Goal: Check status: Check status

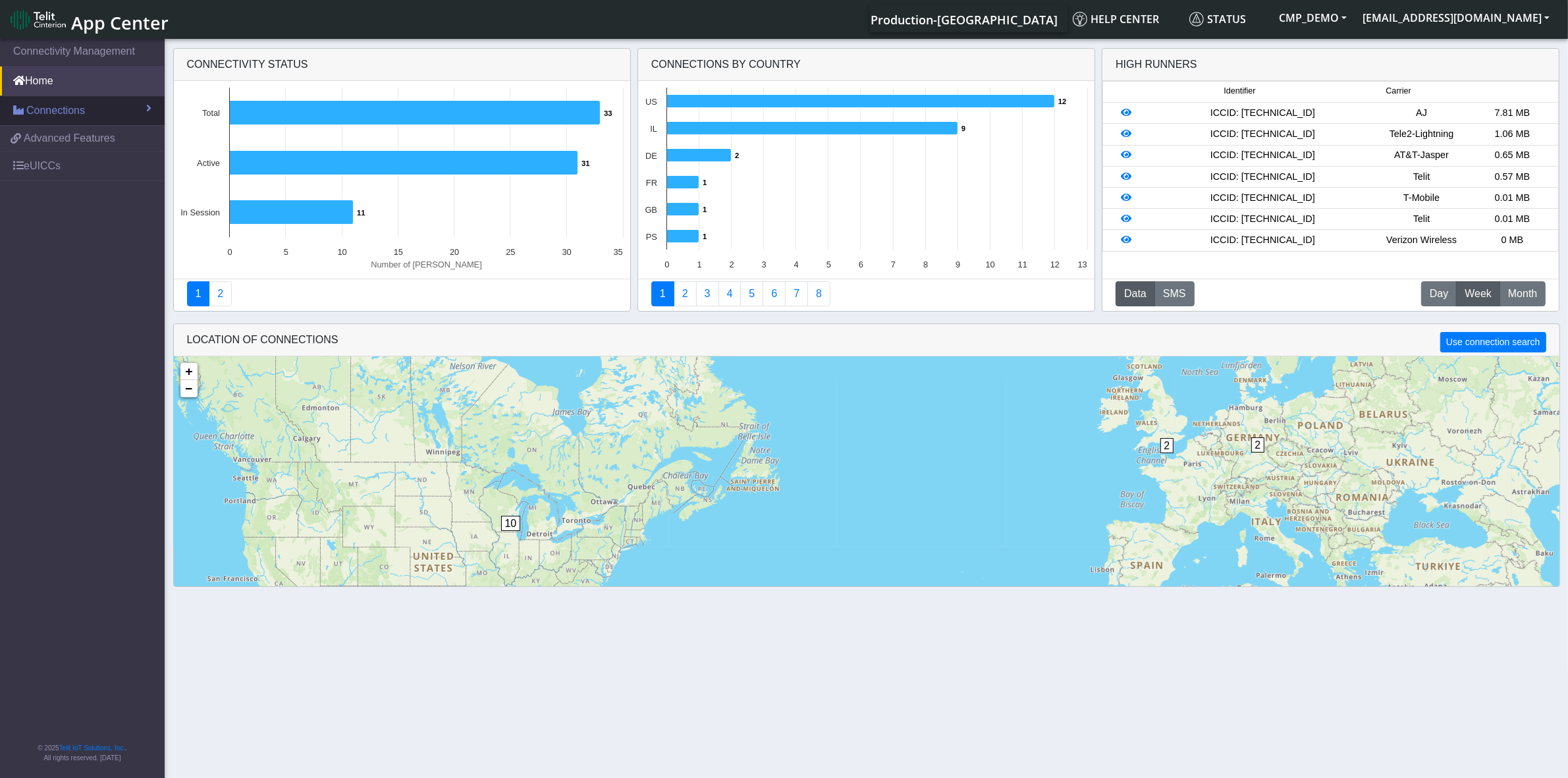
click at [48, 113] on span "Connections" at bounding box center [56, 110] width 59 height 16
click at [56, 140] on link "List" at bounding box center [82, 138] width 164 height 28
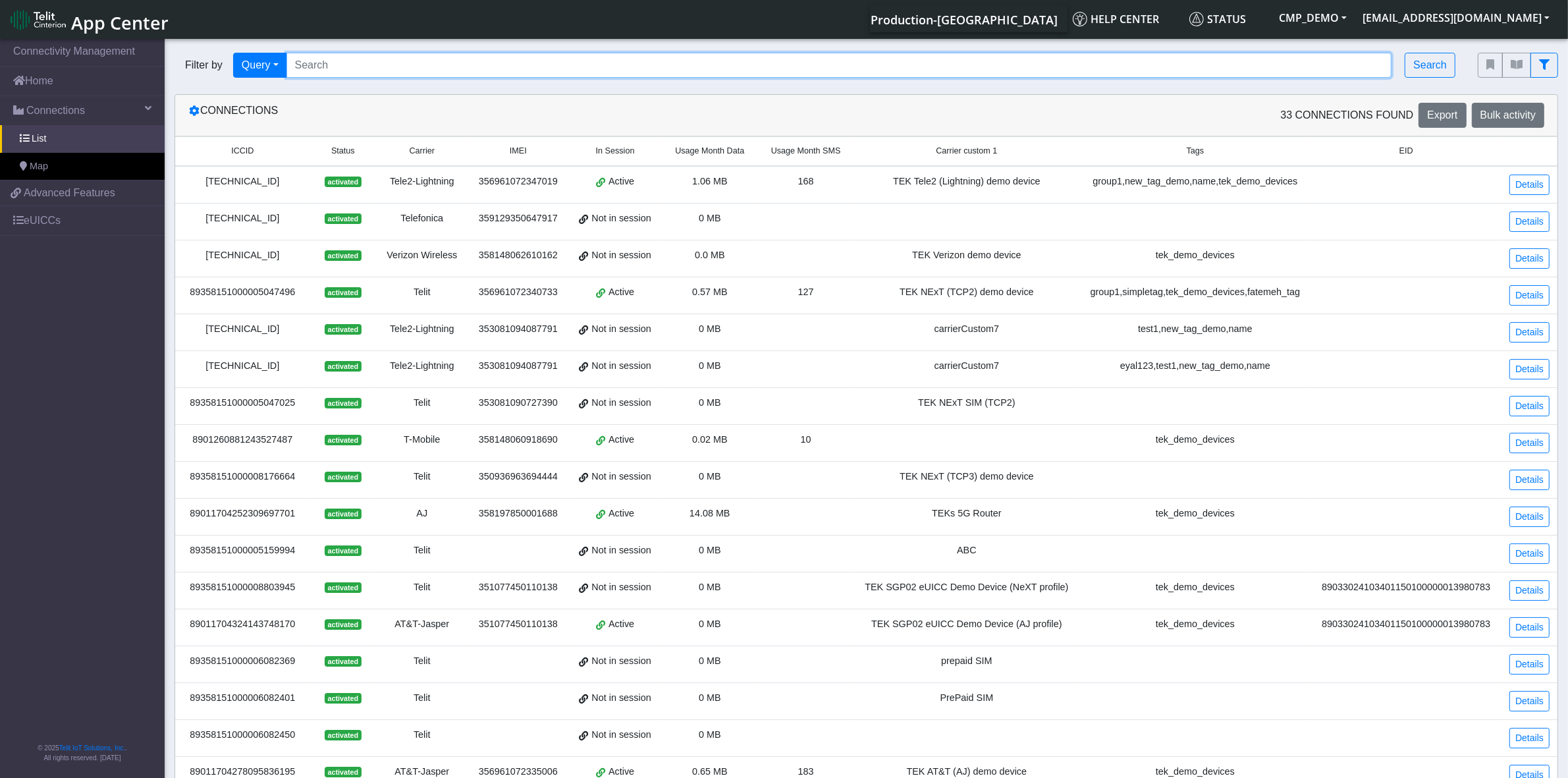
click at [381, 72] on input "Search..." at bounding box center [840, 65] width 1106 height 25
paste input "BackToTelitCinterion@2023"
drag, startPoint x: 440, startPoint y: 66, endPoint x: 107, endPoint y: 66, distance: 333.0
click at [110, 66] on section "Connectivity Management Home Connections List Map 6adc82787d664cdc37e528ff3578d…" at bounding box center [784, 503] width 1568 height 935
paste input "89358152000002046268"
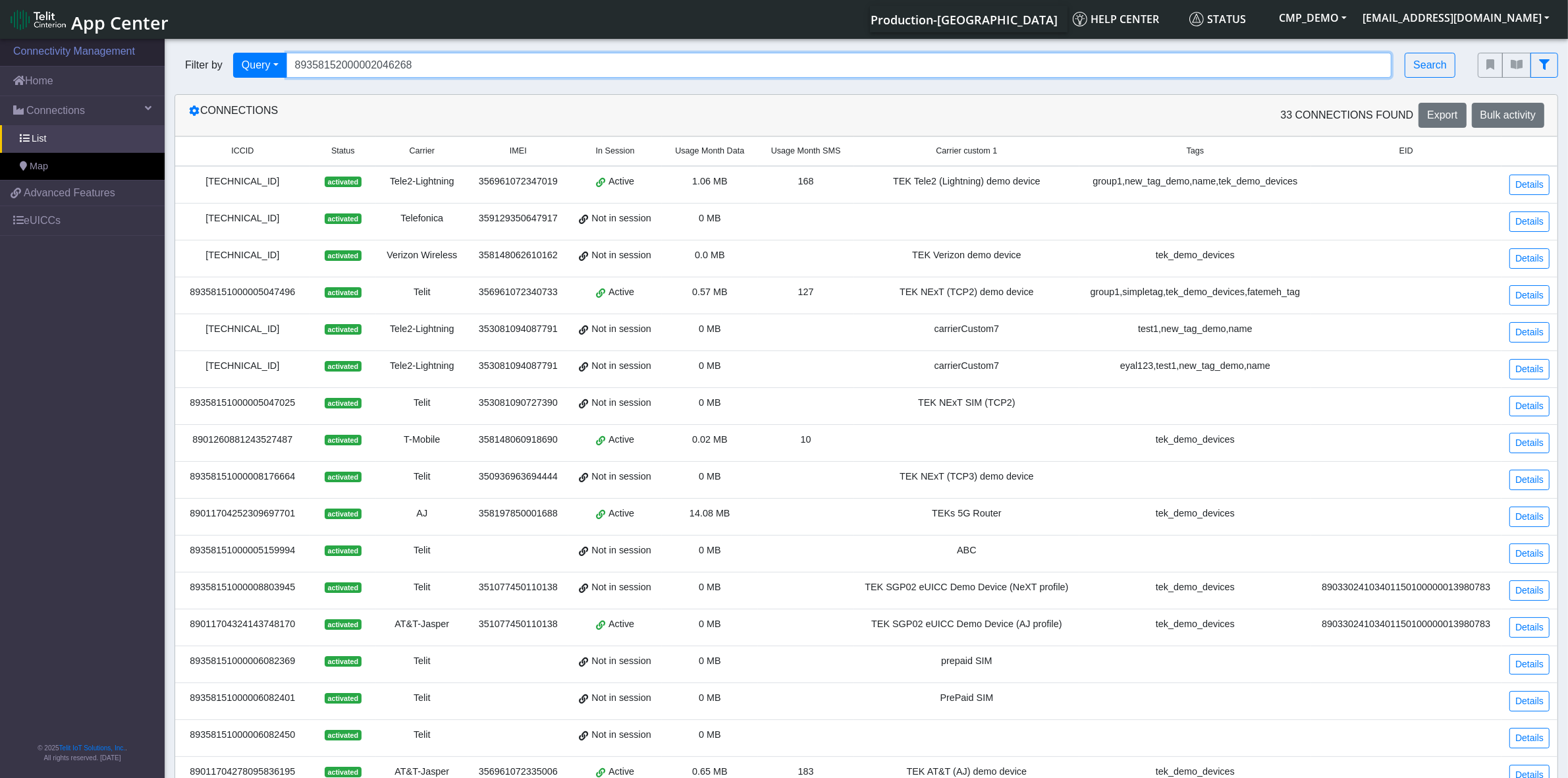
type input "89358152000002046268"
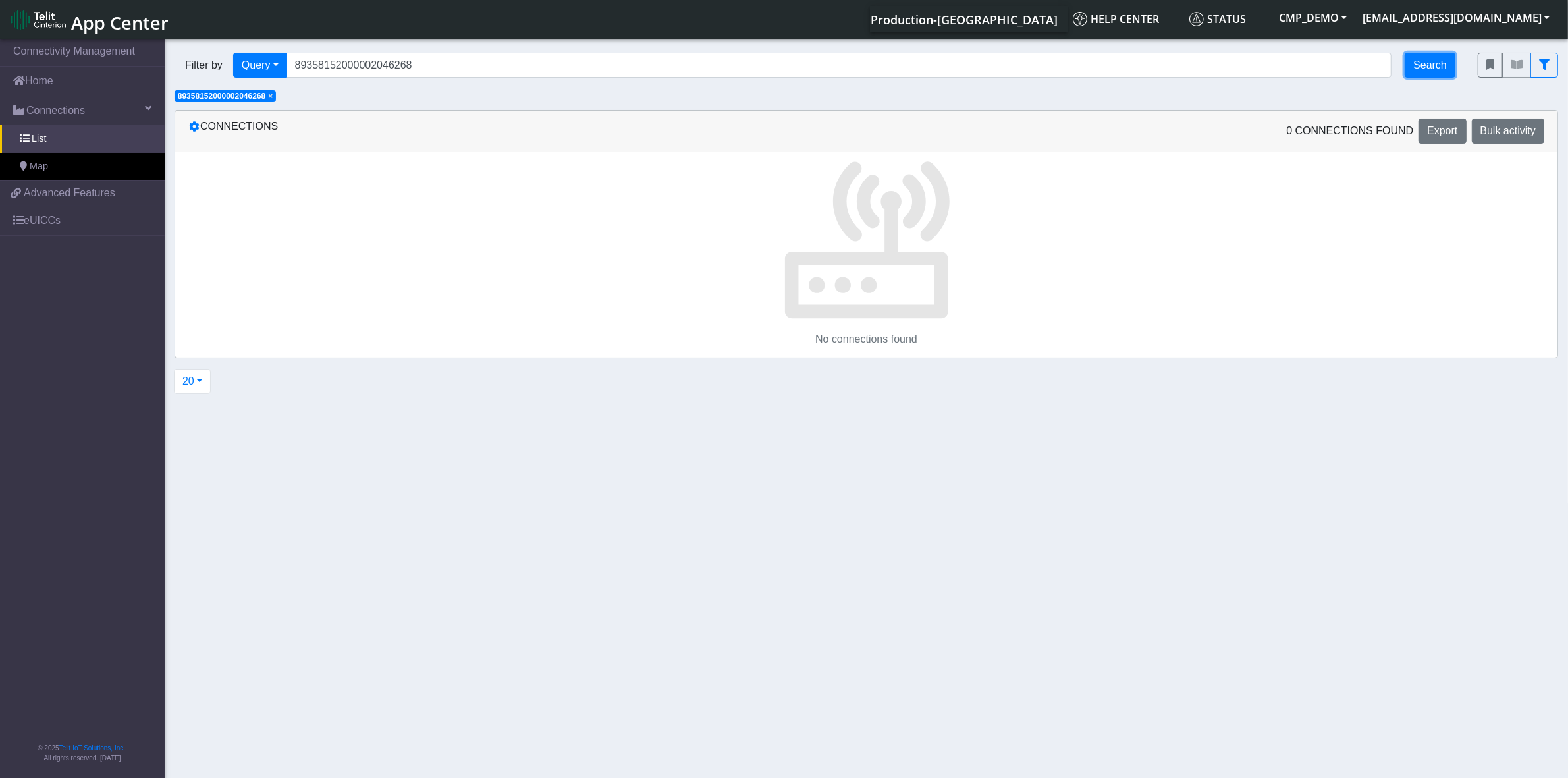
click at [1439, 66] on button "Search" at bounding box center [1430, 65] width 51 height 25
click at [272, 96] on span "×" at bounding box center [270, 96] width 4 height 9
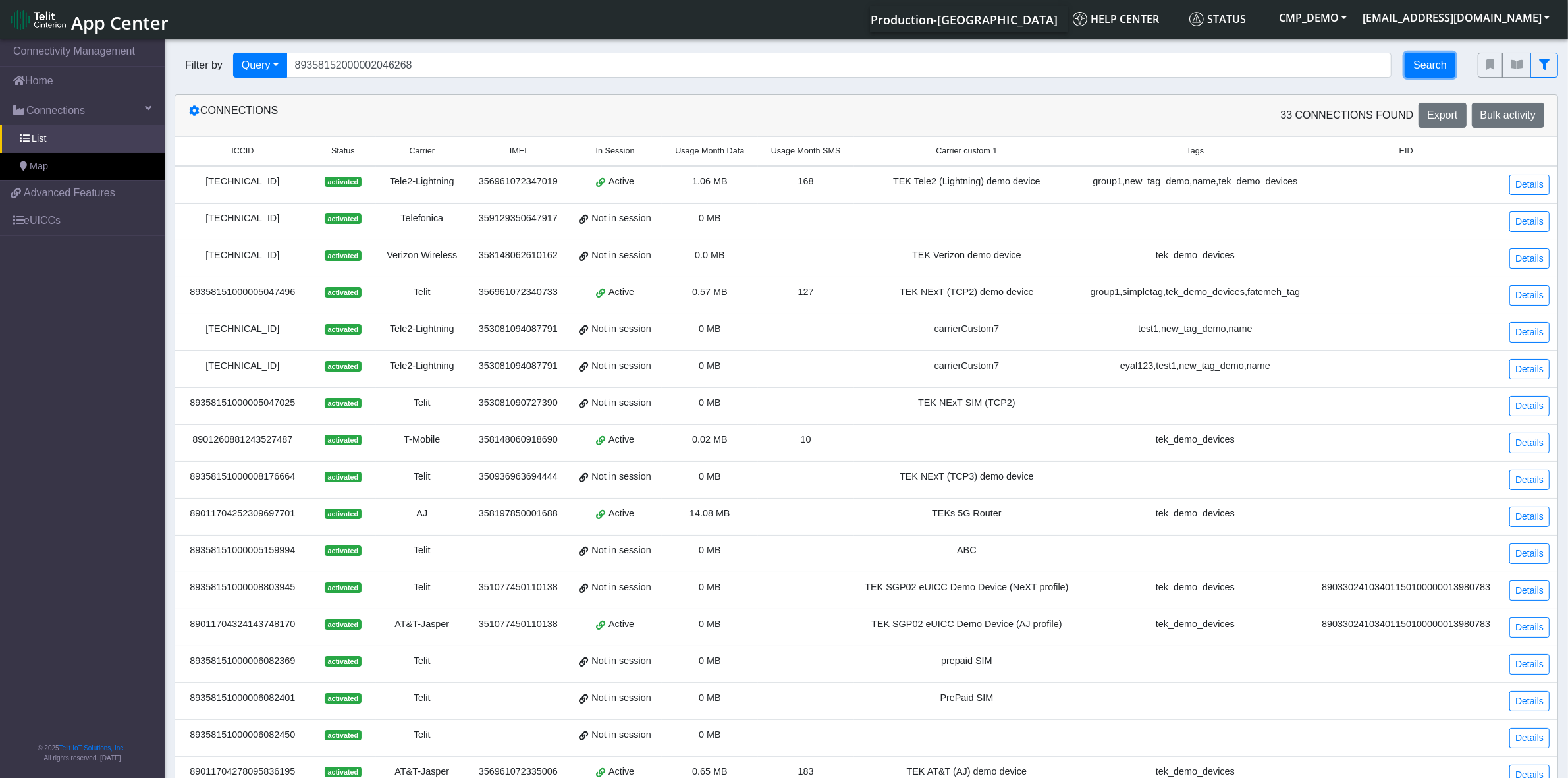
click at [1418, 60] on button "Search" at bounding box center [1430, 65] width 51 height 25
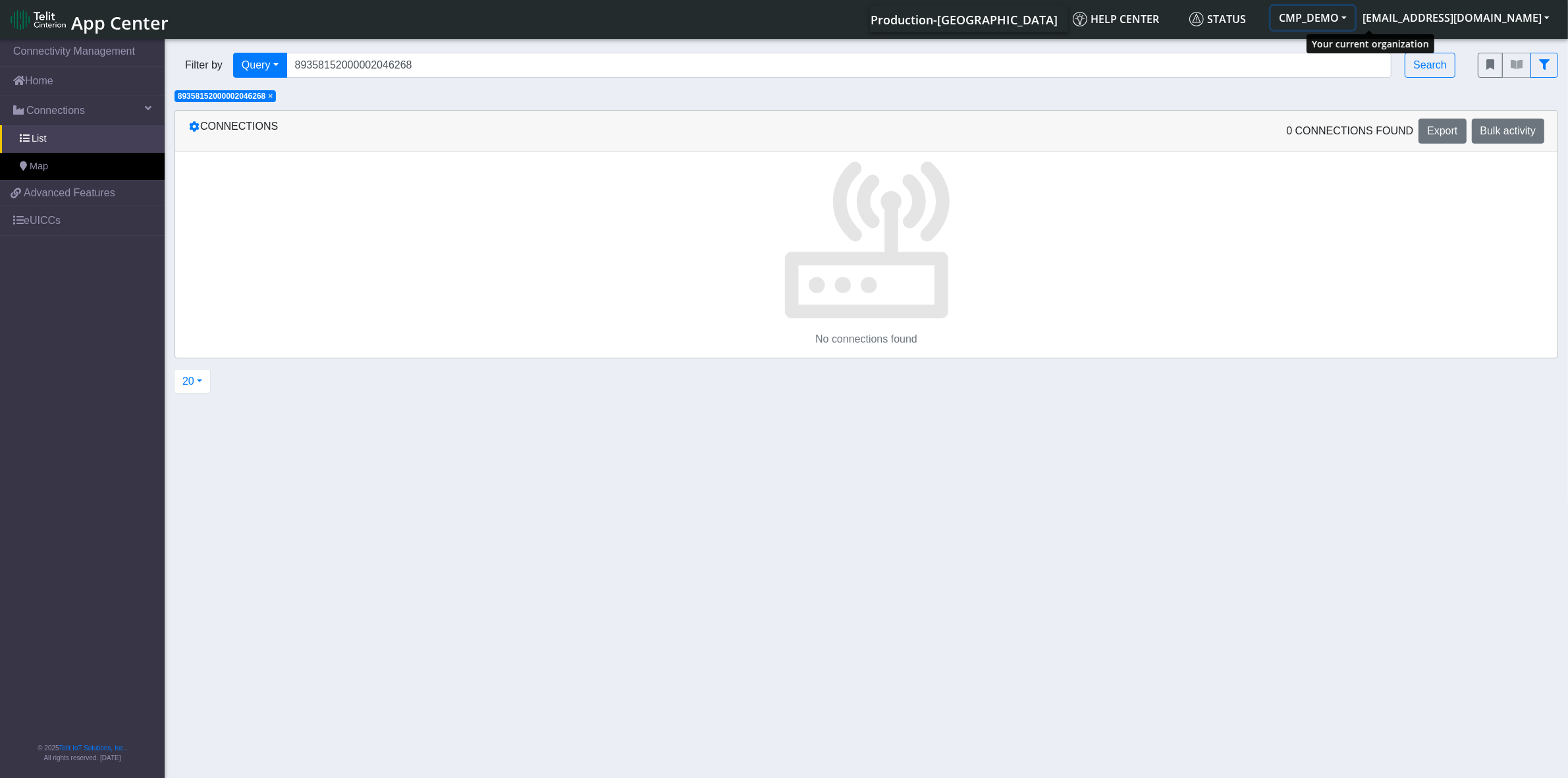
click at [1355, 19] on button "CMP_DEMO" at bounding box center [1313, 18] width 83 height 24
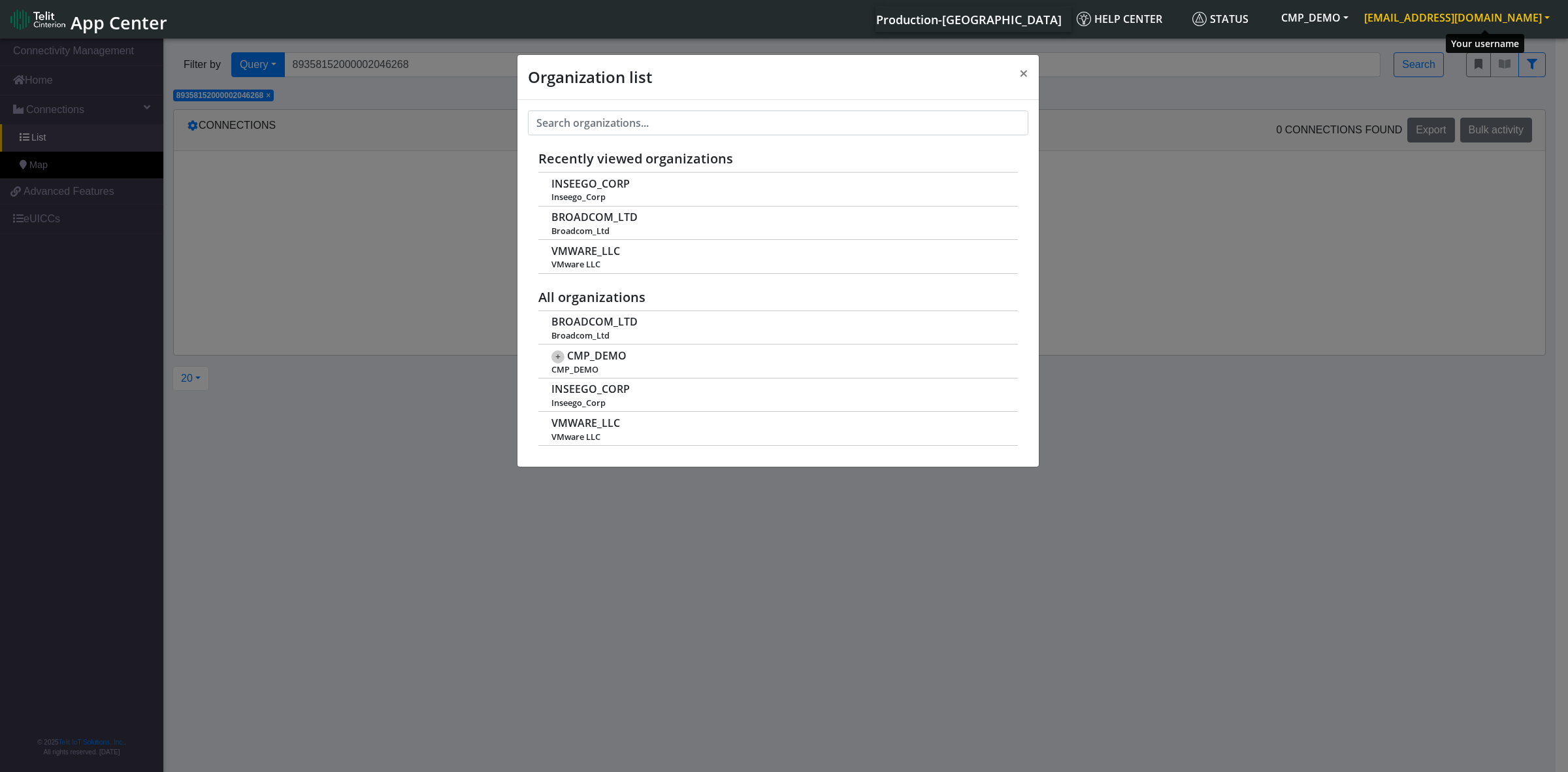
click at [1492, 17] on button "[EMAIL_ADDRESS][DOMAIN_NAME]" at bounding box center [1457, 18] width 202 height 23
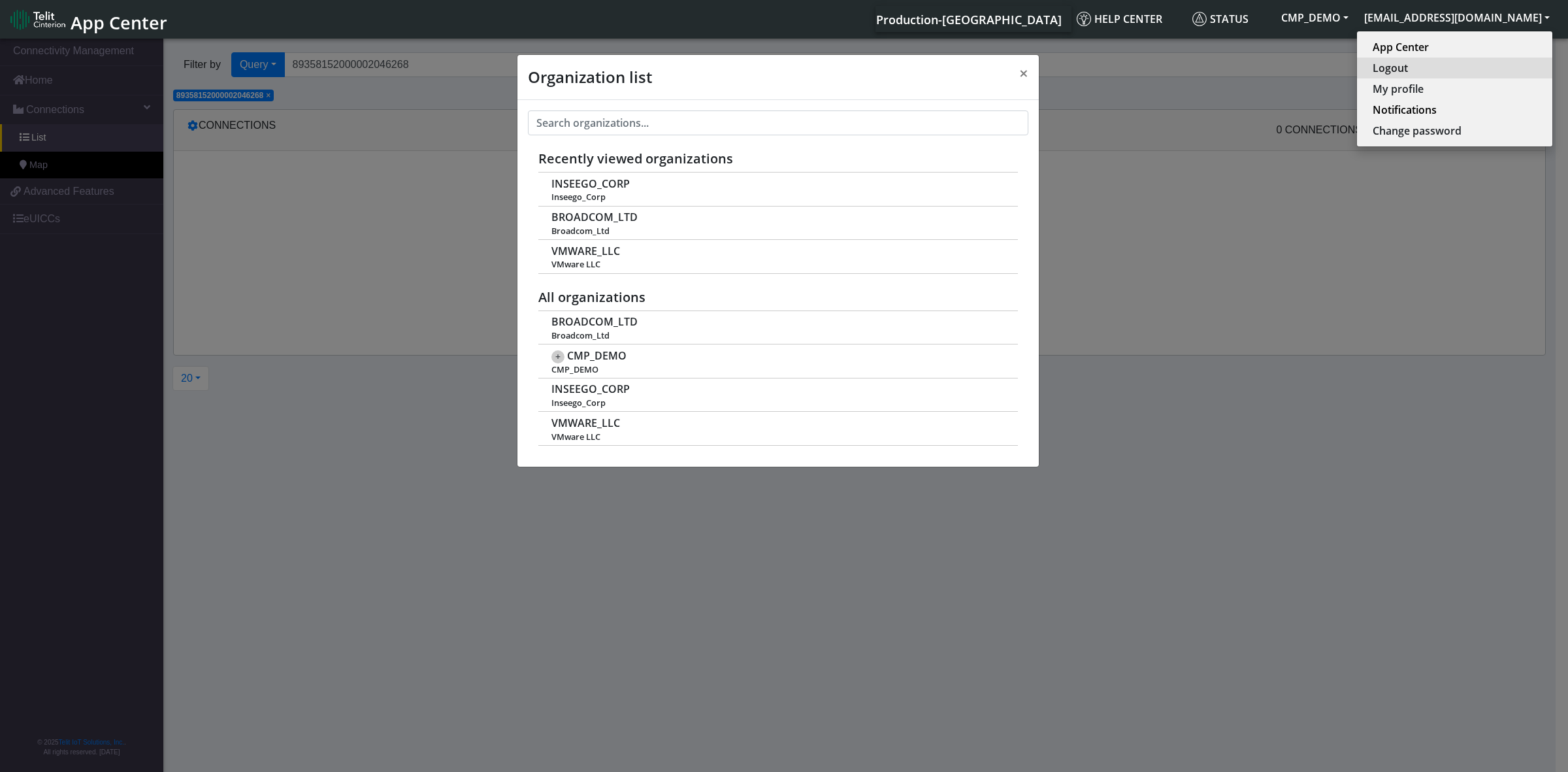
click at [1459, 70] on button "Logout" at bounding box center [1455, 68] width 196 height 21
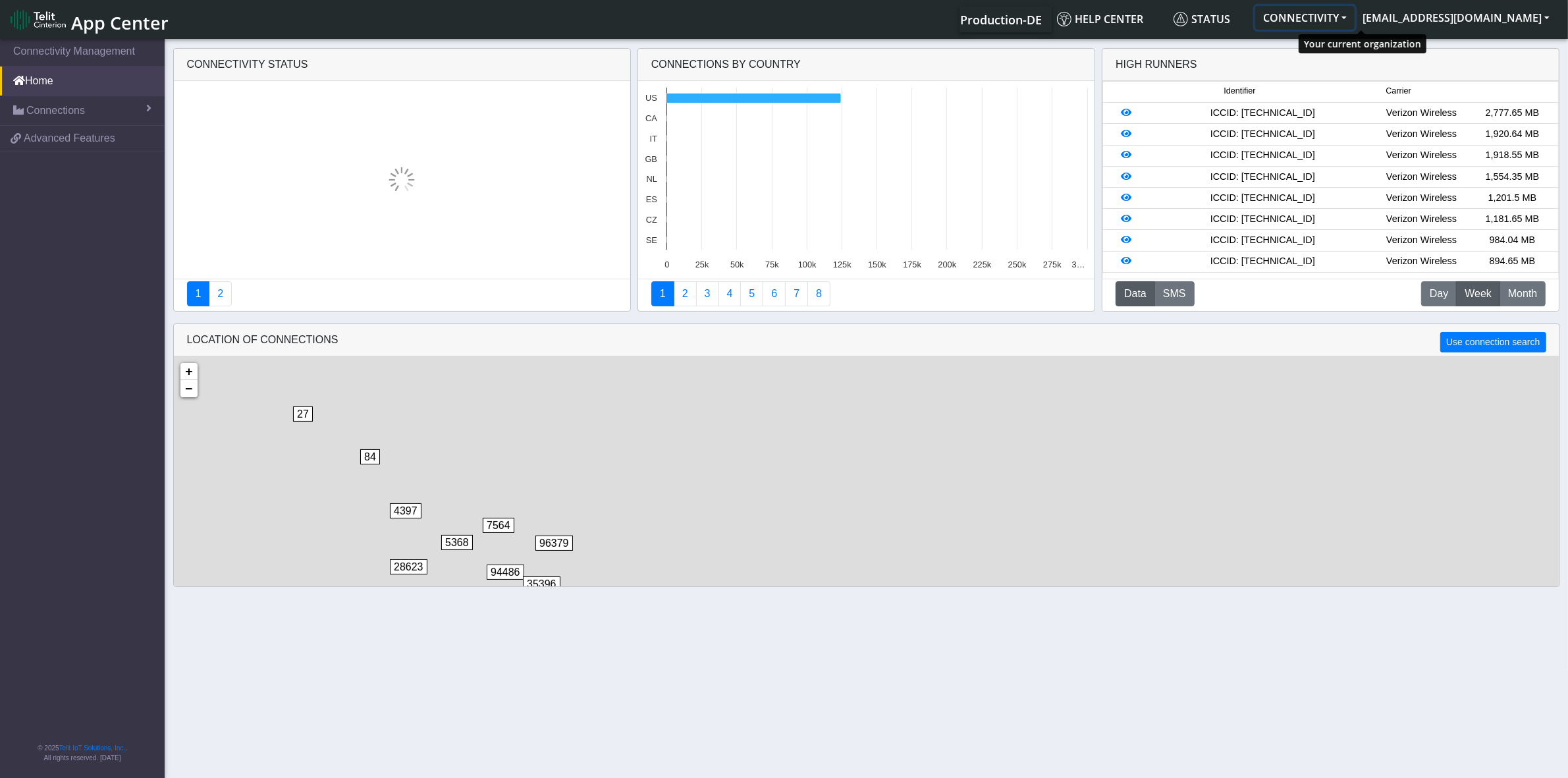
click at [1344, 19] on button "CONNECTIVITY" at bounding box center [1305, 18] width 99 height 24
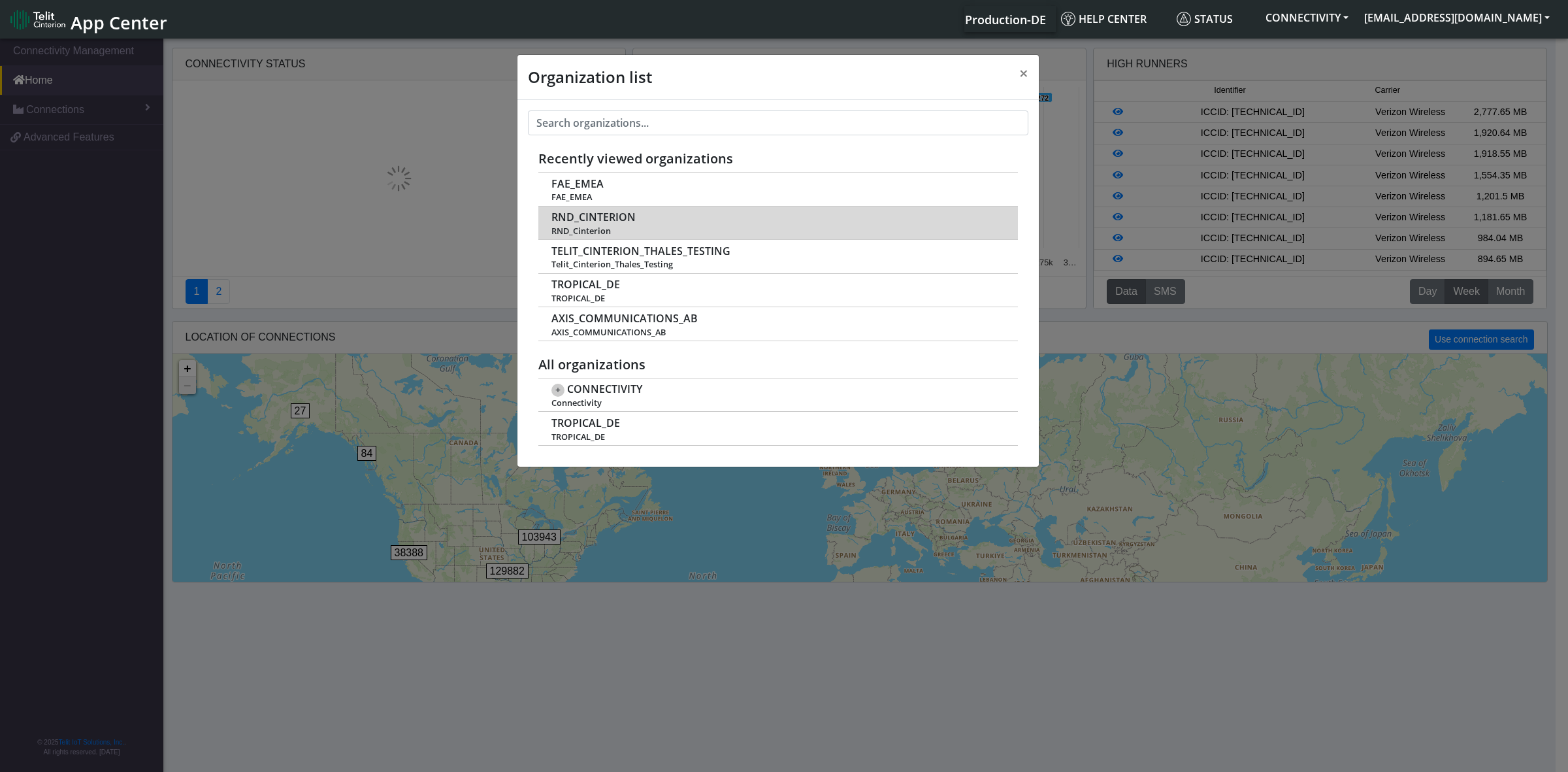
click at [583, 219] on span "RND_CINTERION" at bounding box center [593, 217] width 84 height 13
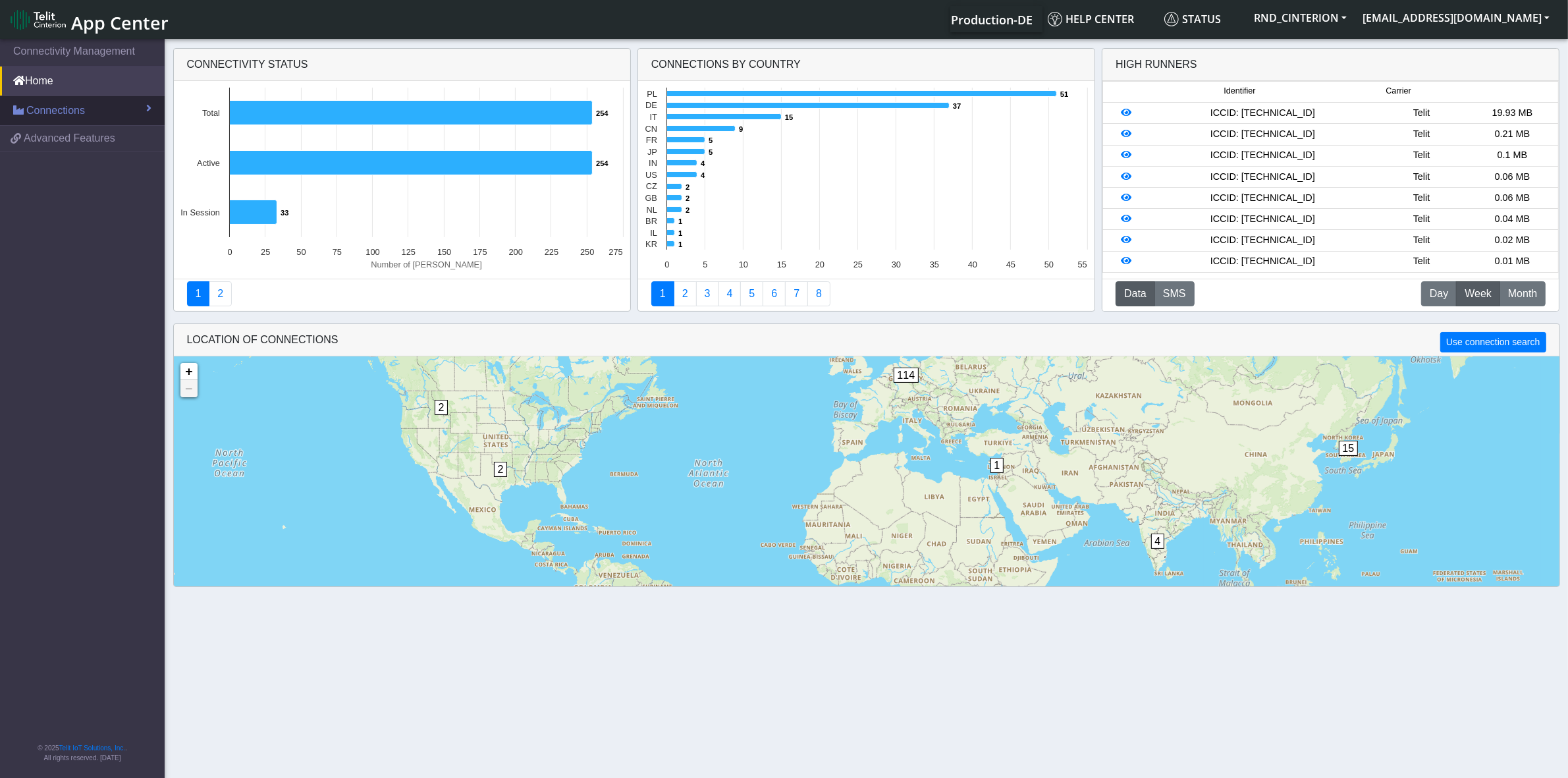
click at [62, 113] on span "Connections" at bounding box center [56, 110] width 59 height 16
click at [71, 142] on link "List" at bounding box center [82, 138] width 164 height 28
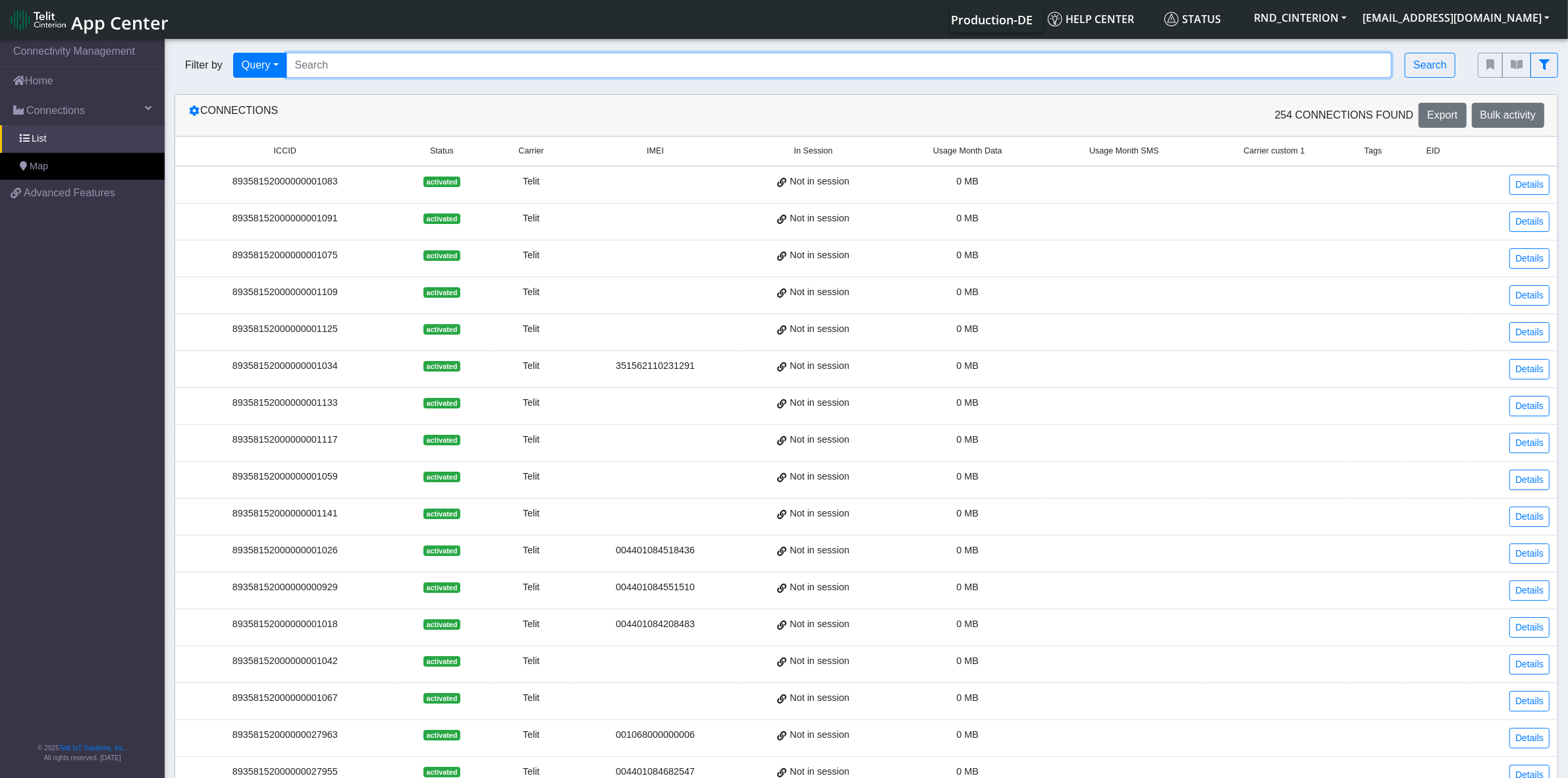
click at [369, 66] on input "Search..." at bounding box center [840, 65] width 1106 height 25
paste input "89358152000002046268"
type input "89358152000002046268"
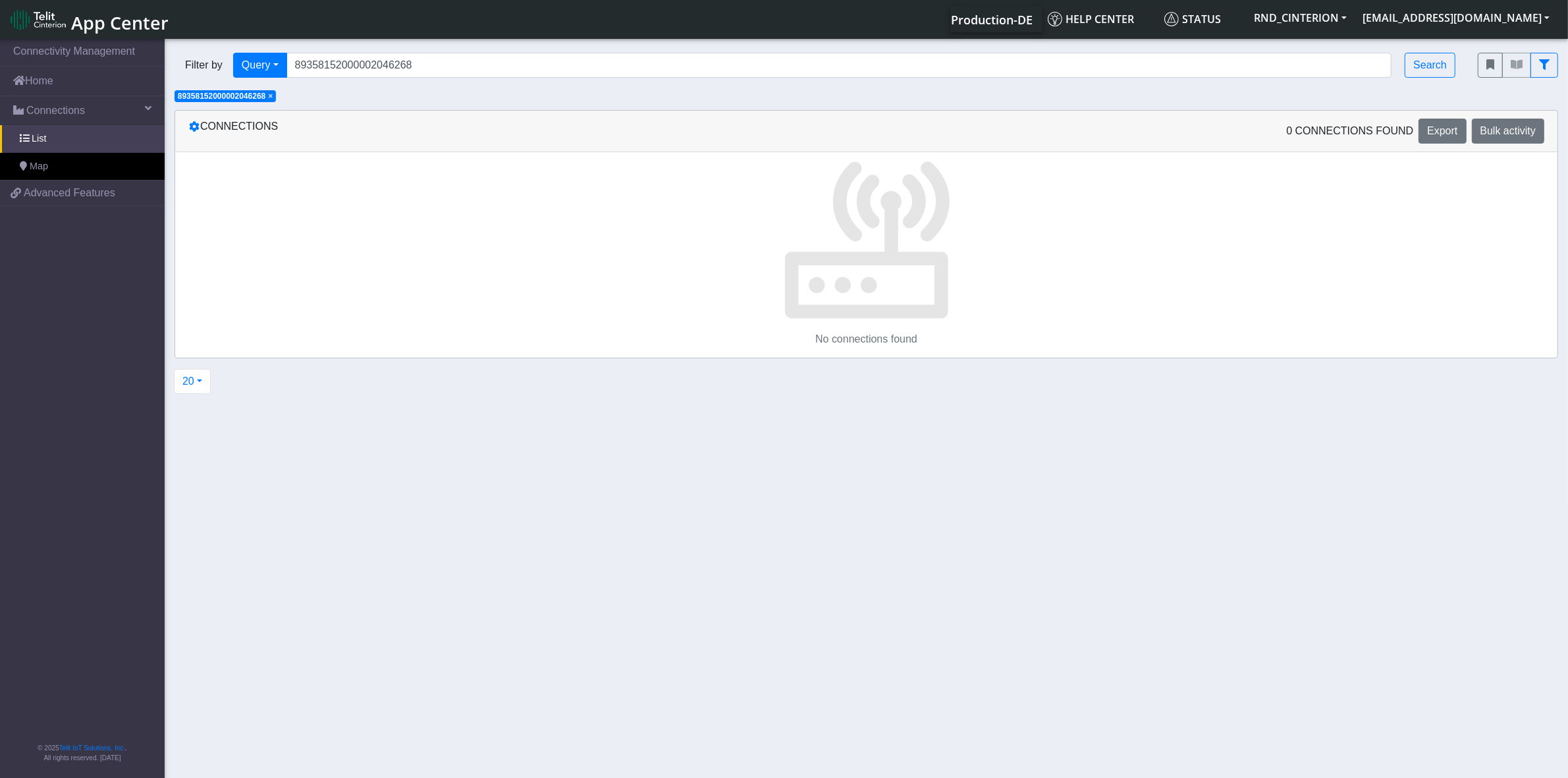
click at [272, 94] on span "×" at bounding box center [270, 96] width 4 height 9
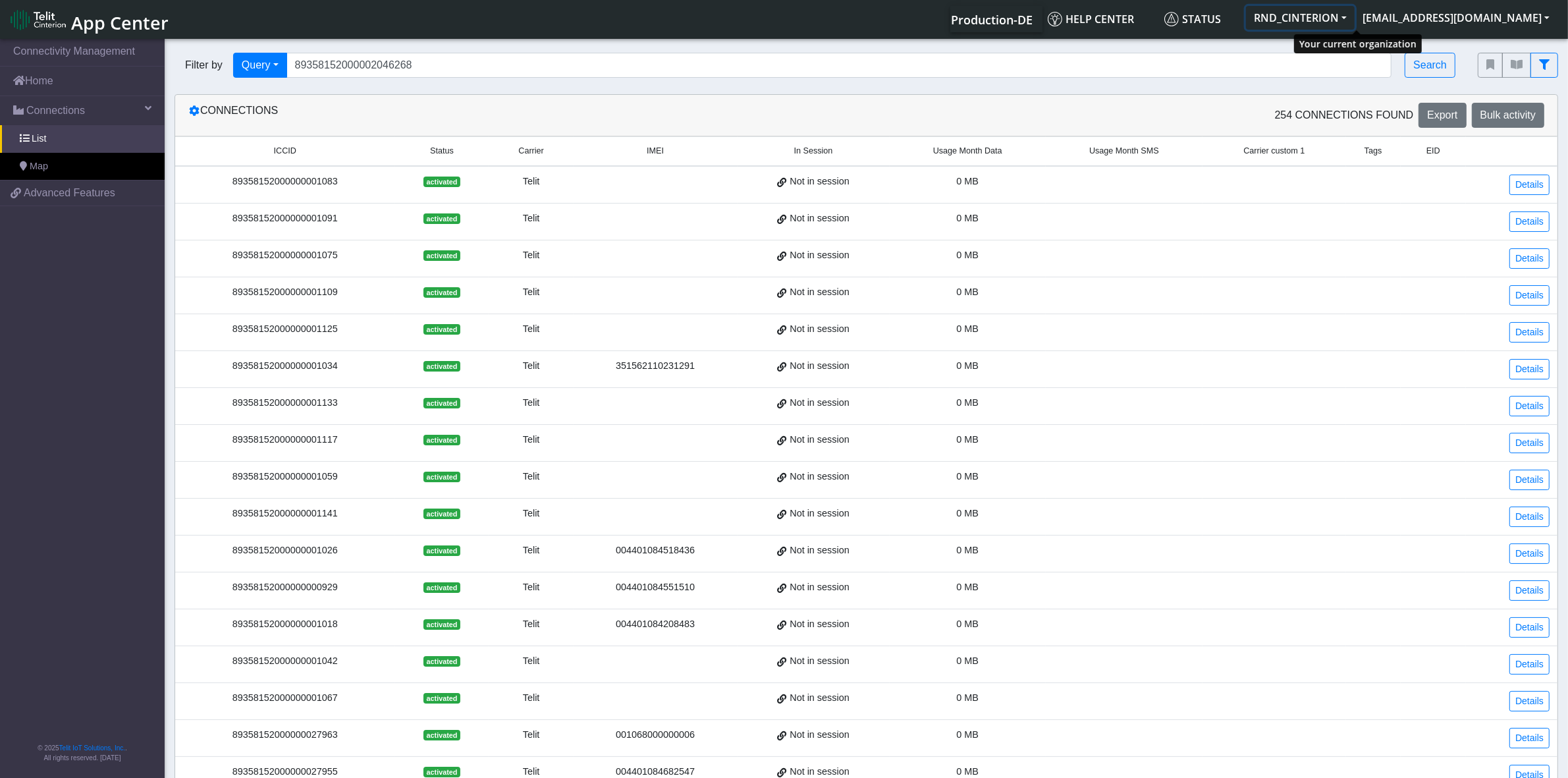
click at [1355, 19] on button "RND_CINTERION" at bounding box center [1300, 18] width 109 height 24
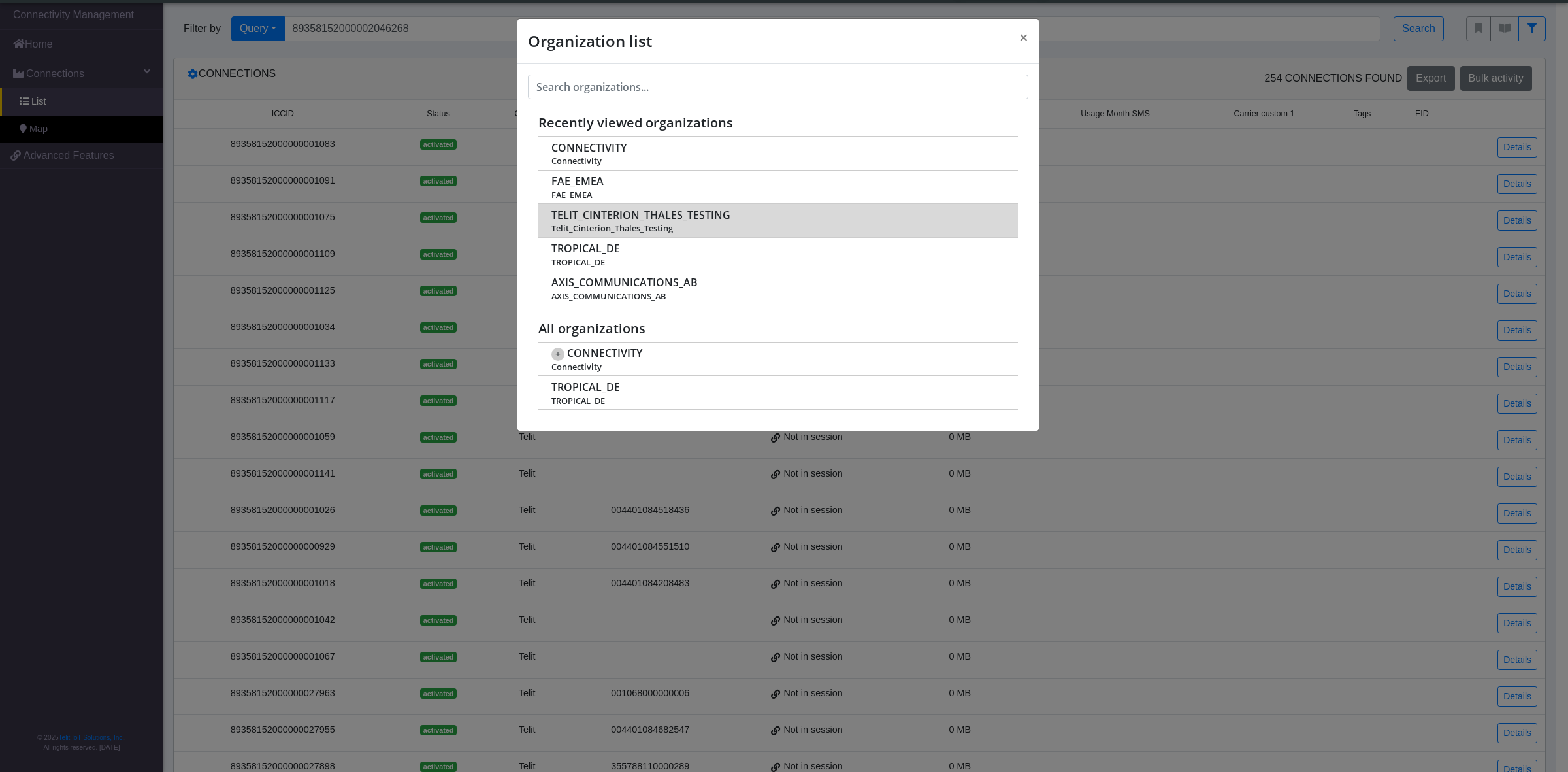
scroll to position [4, 0]
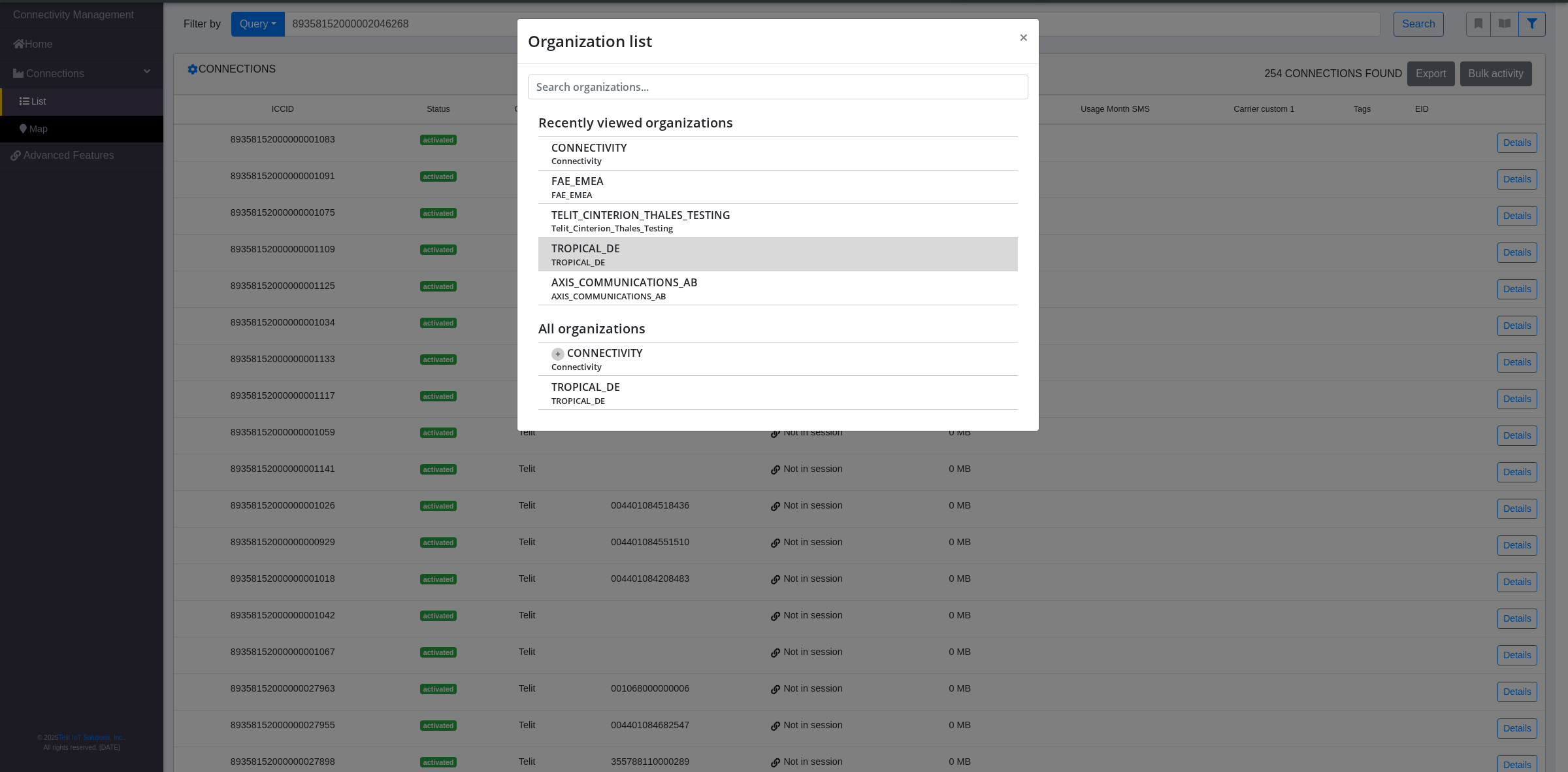
click at [580, 243] on span "TROPICAL_DE" at bounding box center [585, 248] width 69 height 13
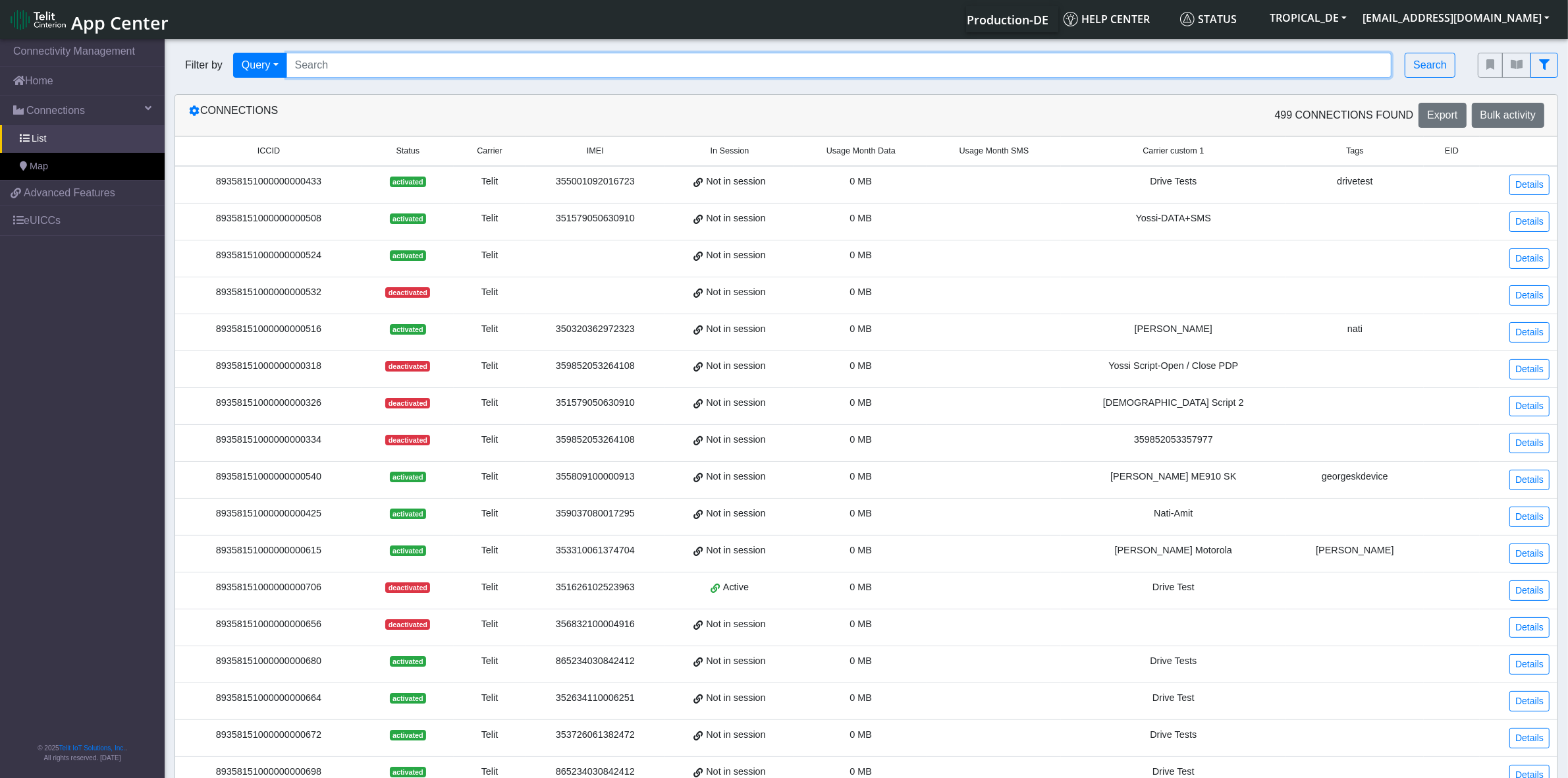
click at [340, 62] on input "Search..." at bounding box center [840, 65] width 1106 height 25
paste input "89358152000002046268"
type input "89358152000002046268"
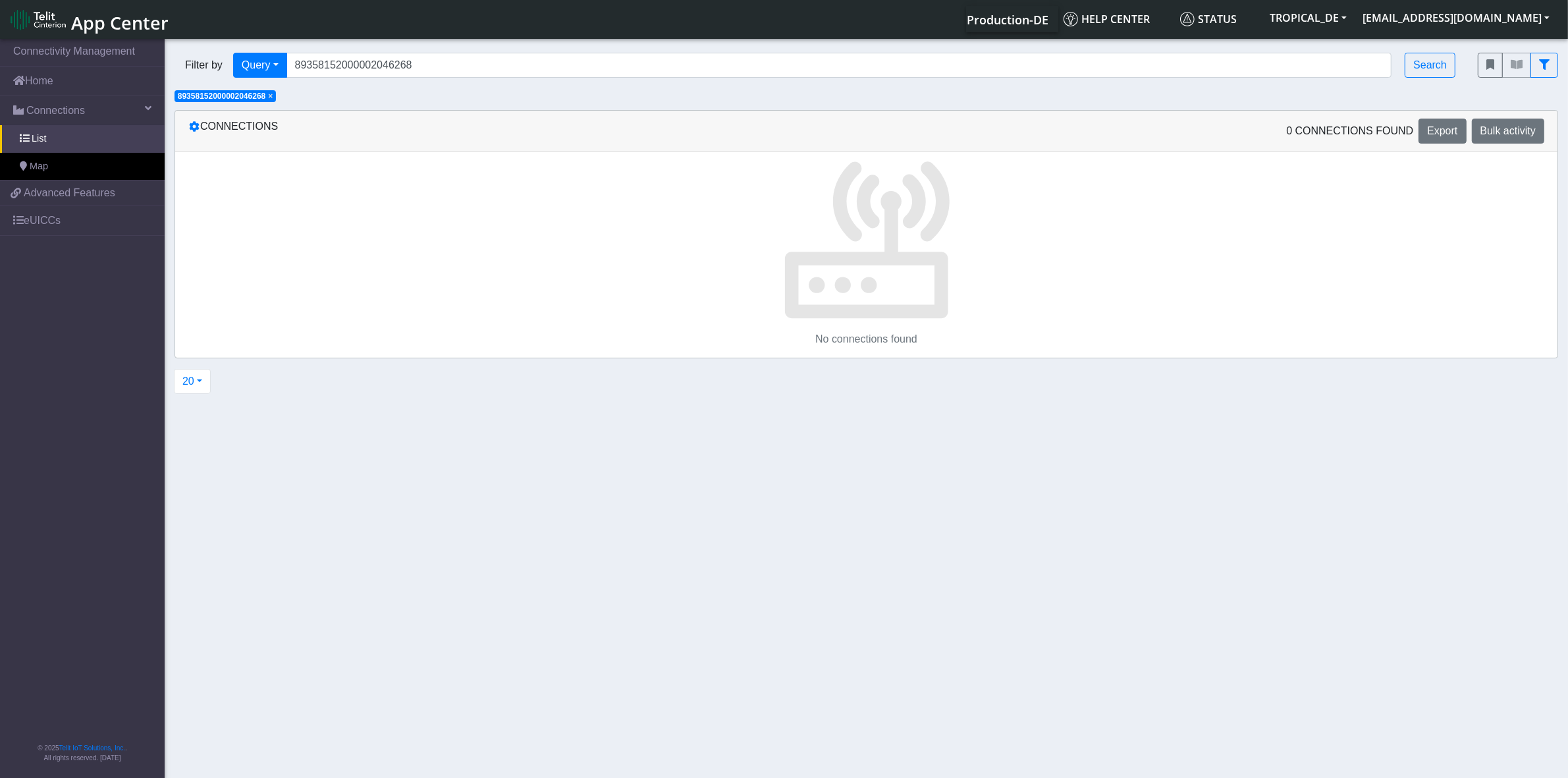
click at [271, 95] on span "×" at bounding box center [270, 96] width 4 height 9
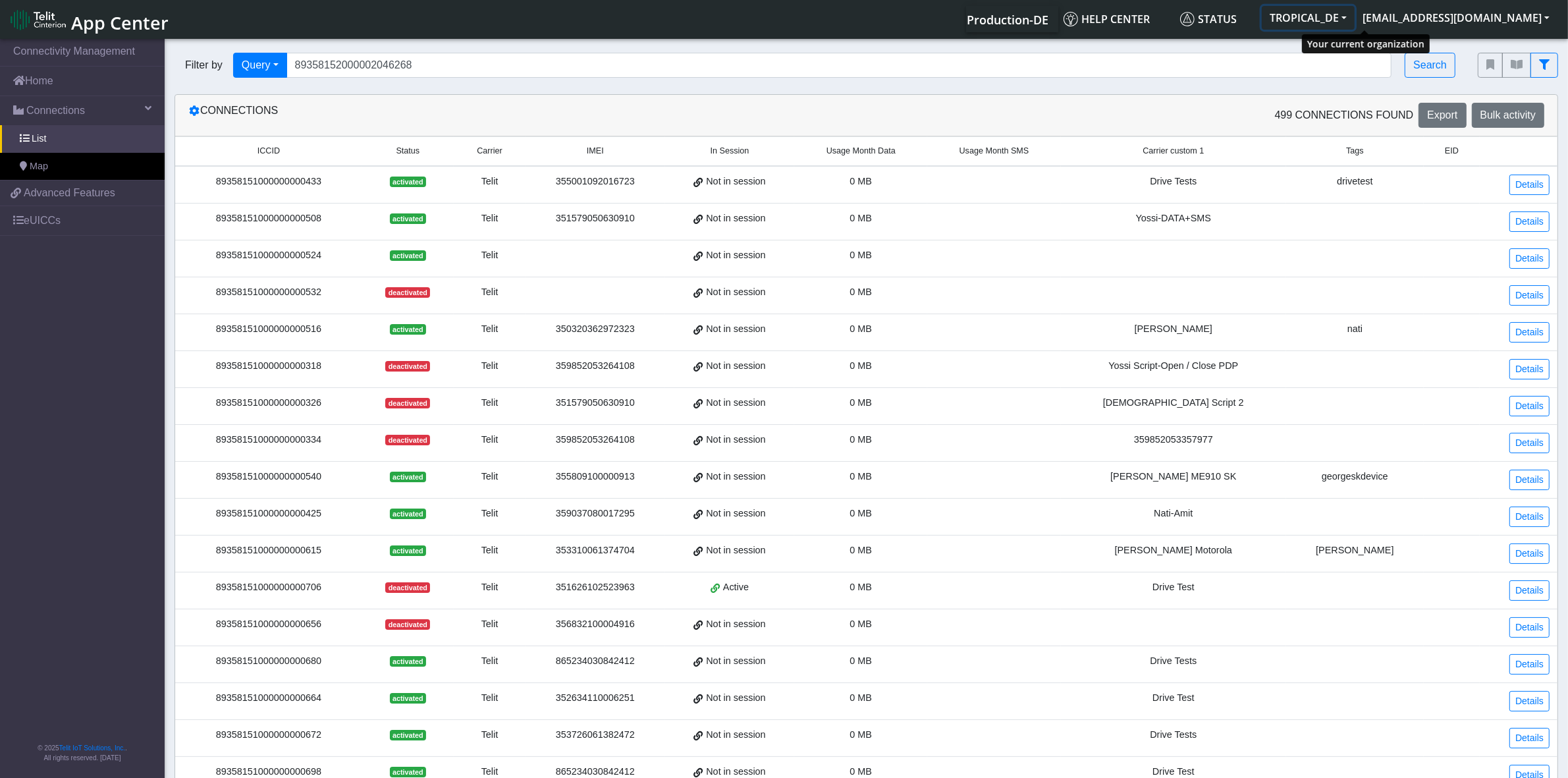
click at [1355, 13] on button "TROPICAL_DE" at bounding box center [1308, 18] width 93 height 24
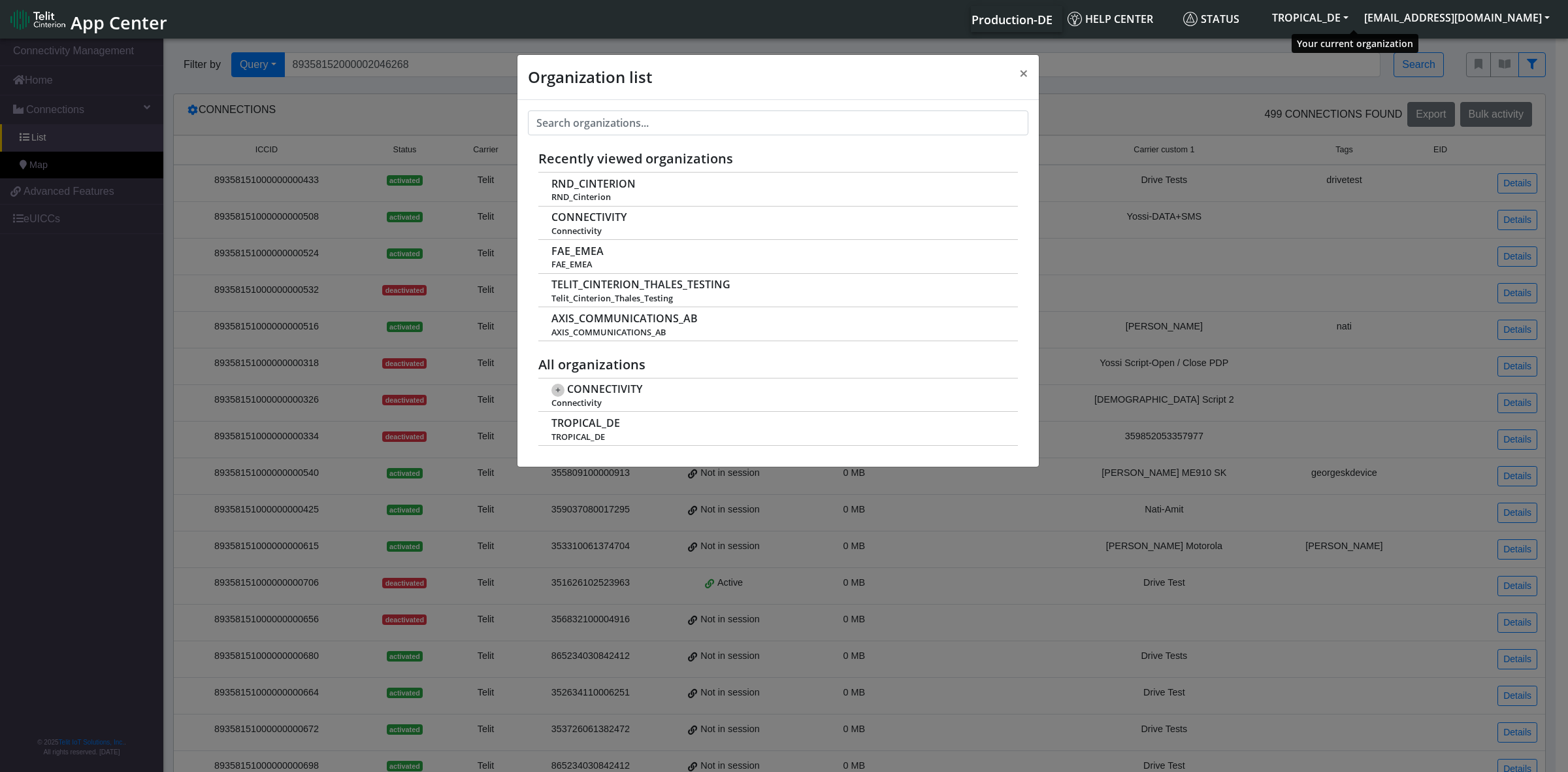
scroll to position [4, 0]
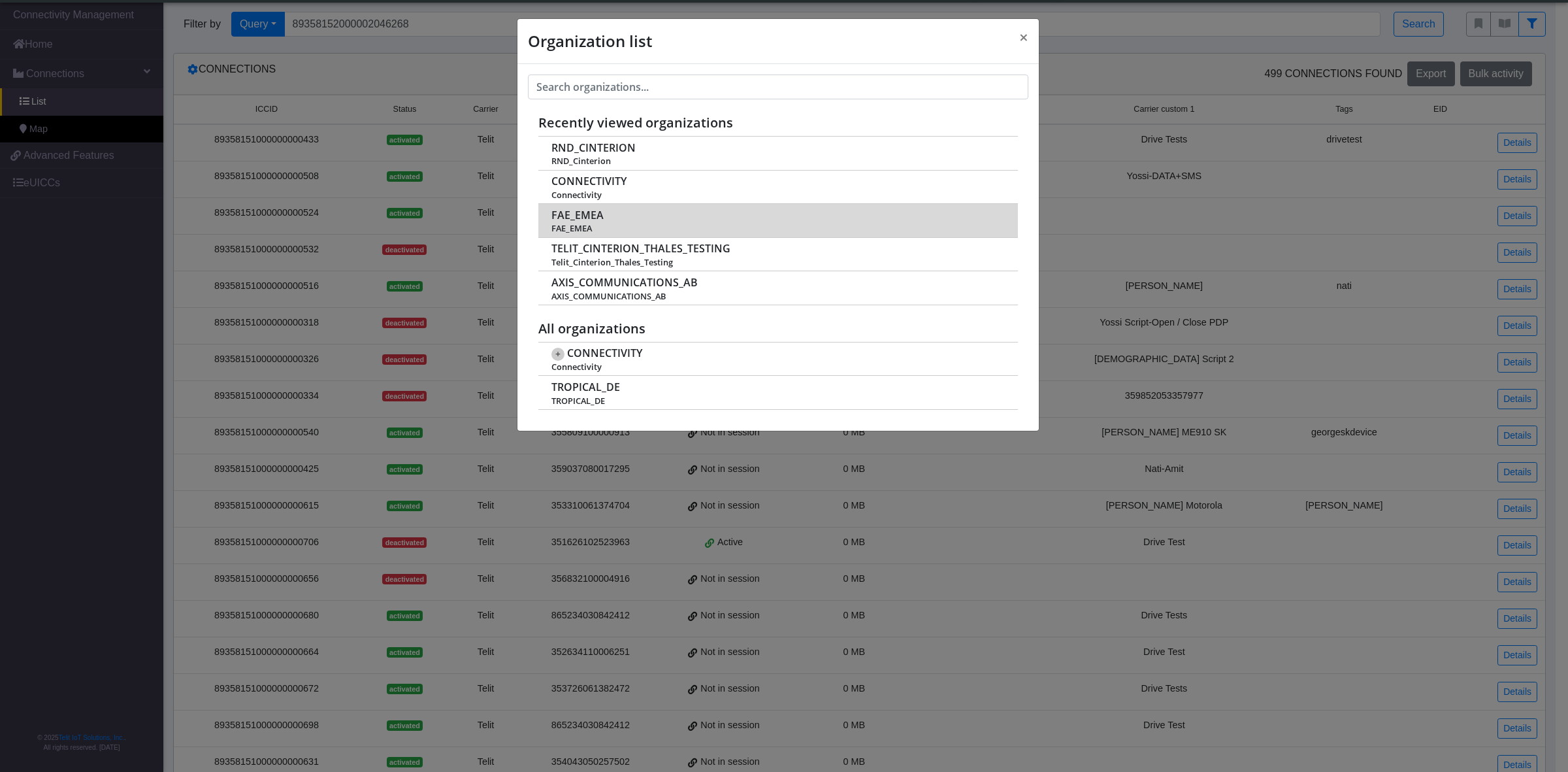
click at [585, 213] on span "FAE_EMEA" at bounding box center [577, 215] width 52 height 13
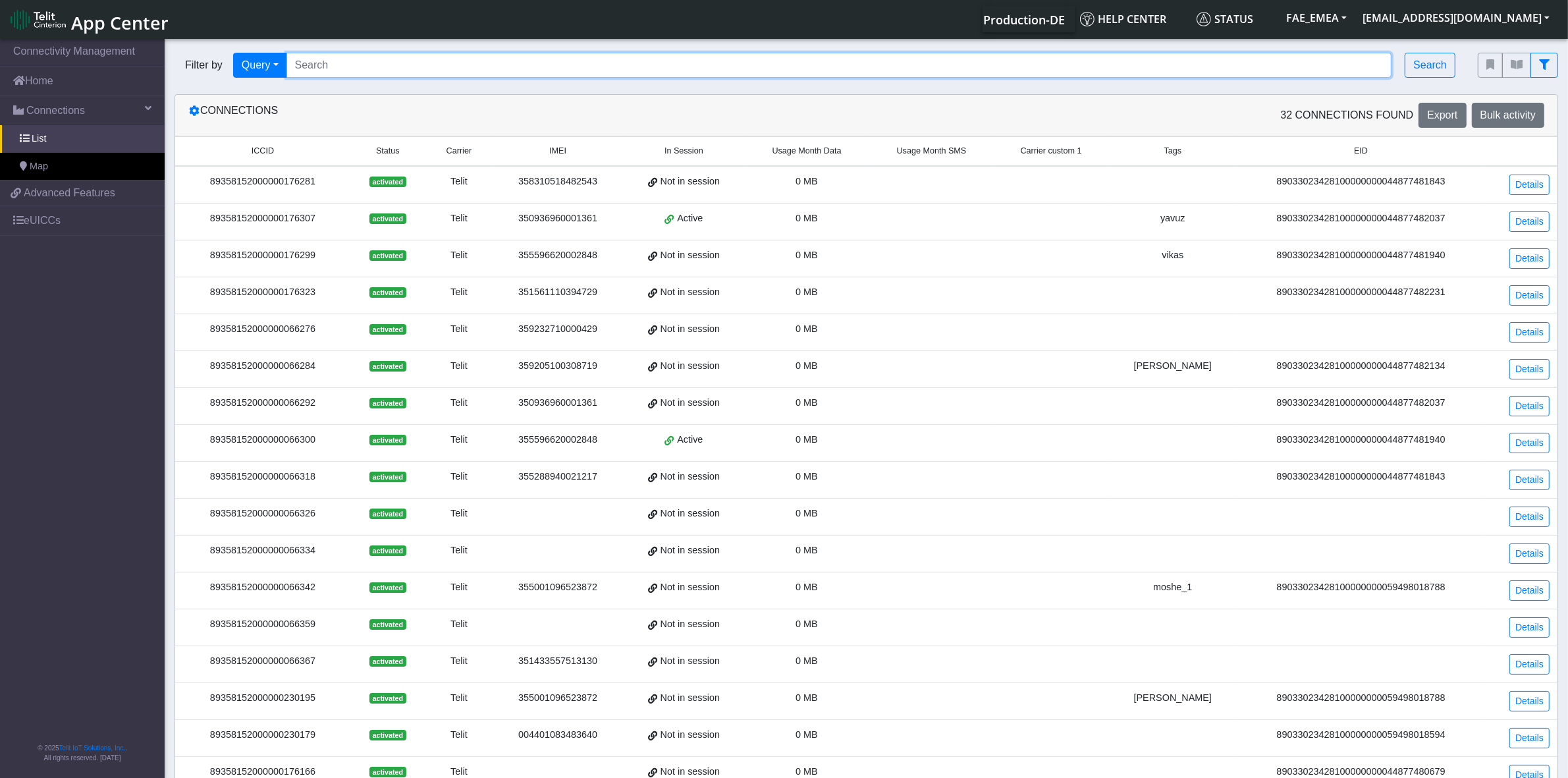
click at [351, 66] on input "Search..." at bounding box center [840, 65] width 1106 height 25
paste input "89358152000002046268"
type input "89358152000002046268"
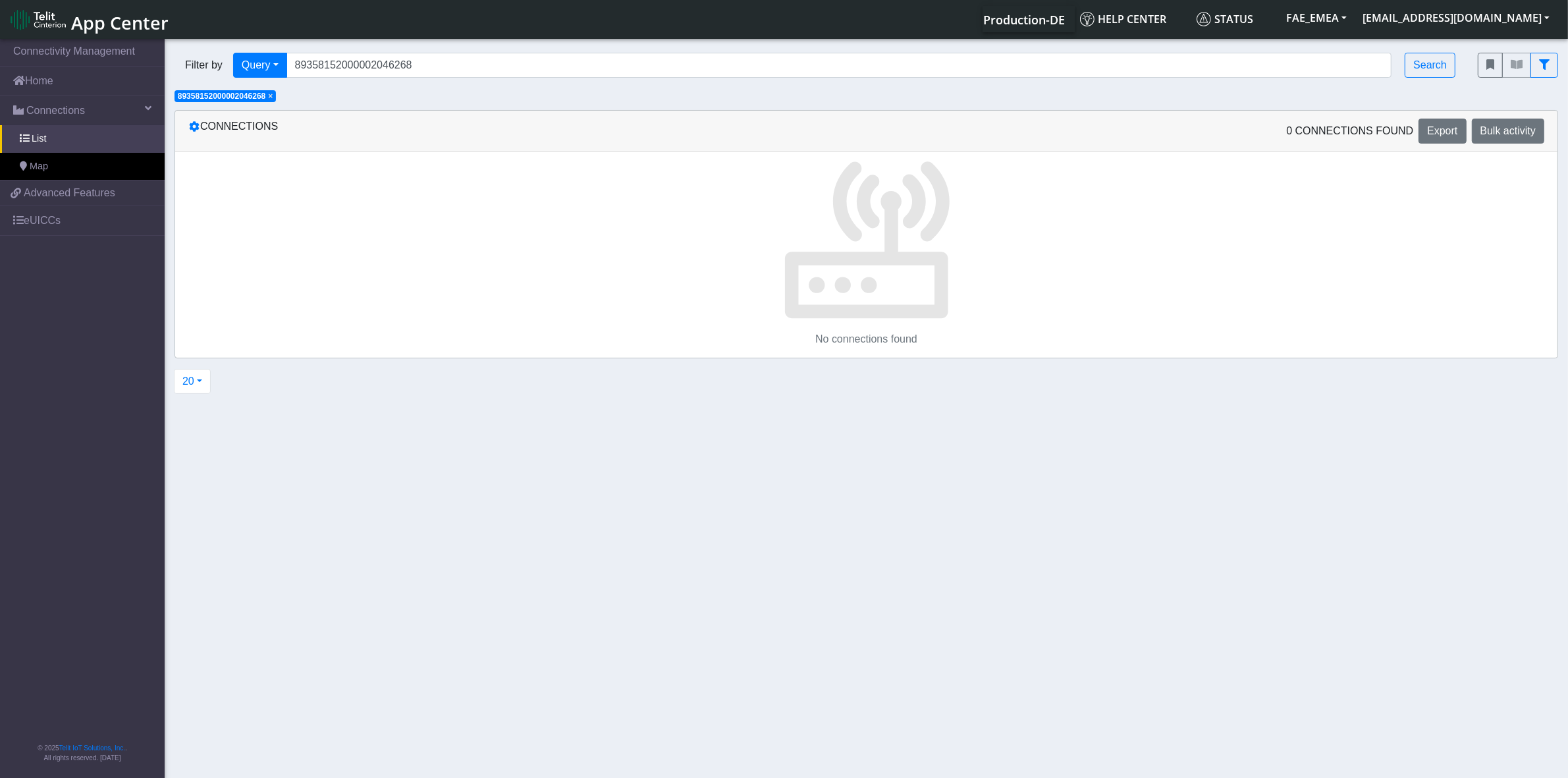
click at [272, 95] on span "×" at bounding box center [270, 96] width 4 height 9
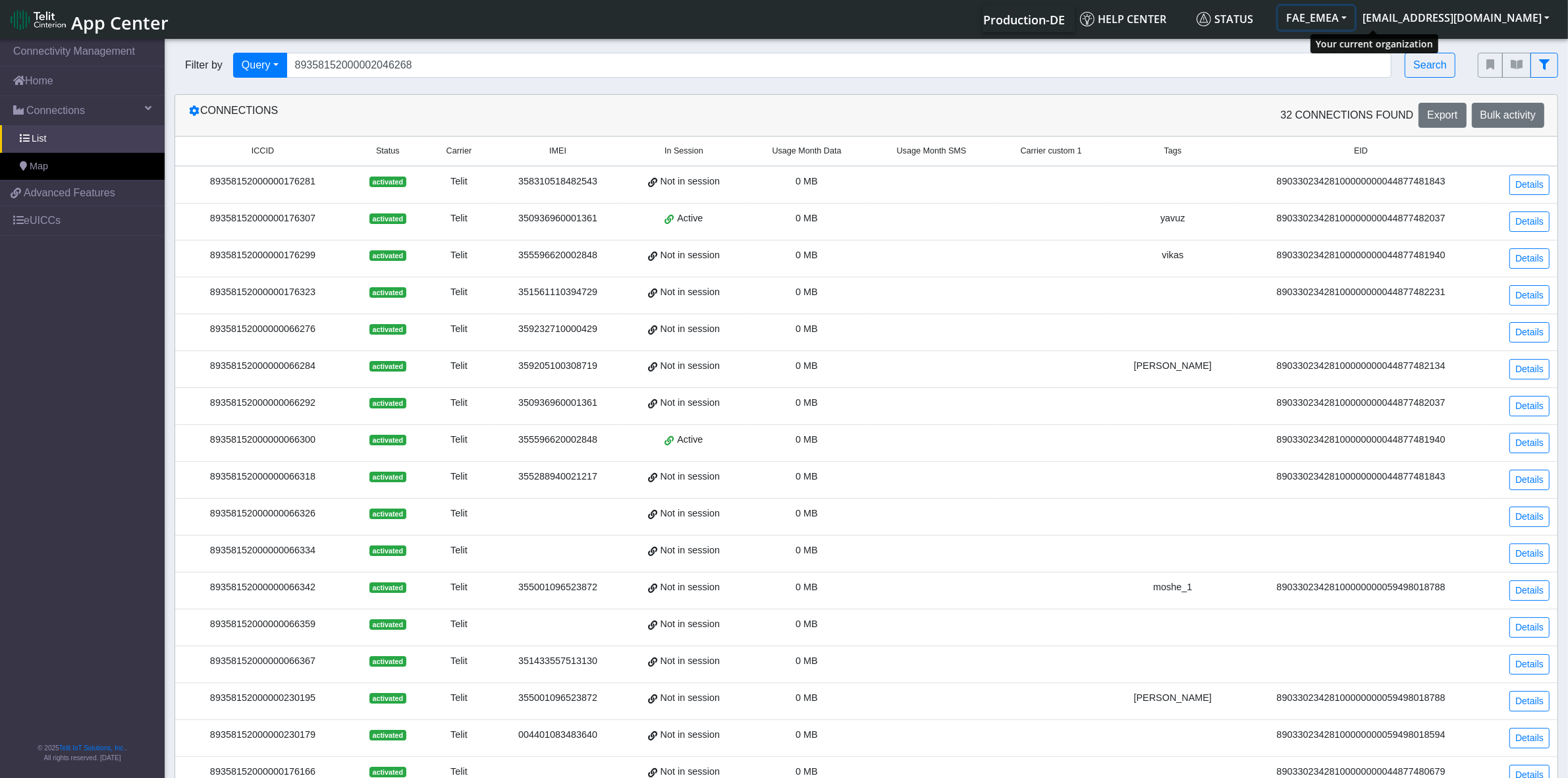
click at [1355, 15] on button "FAE_EMEA" at bounding box center [1316, 18] width 77 height 24
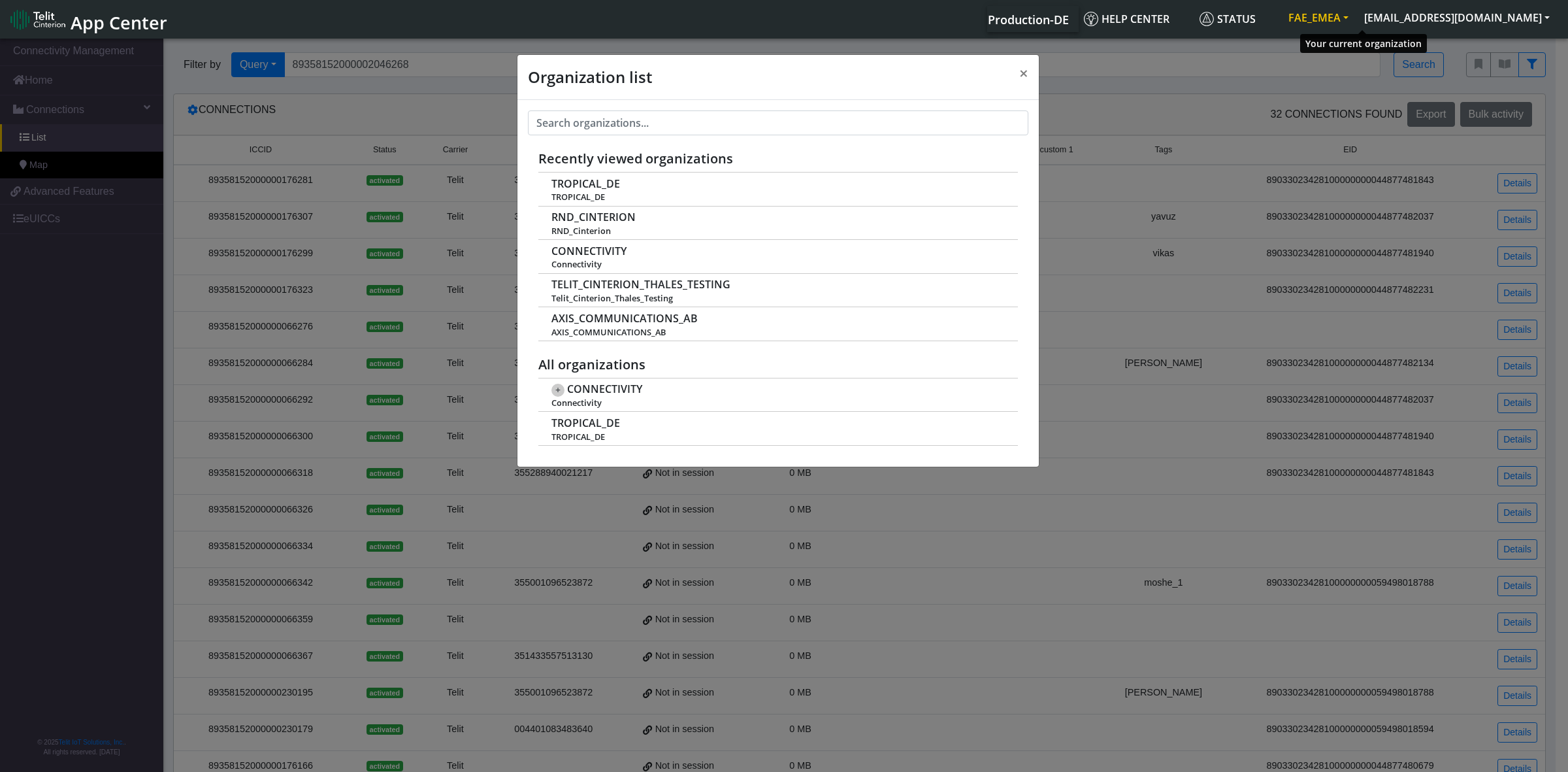
scroll to position [4, 0]
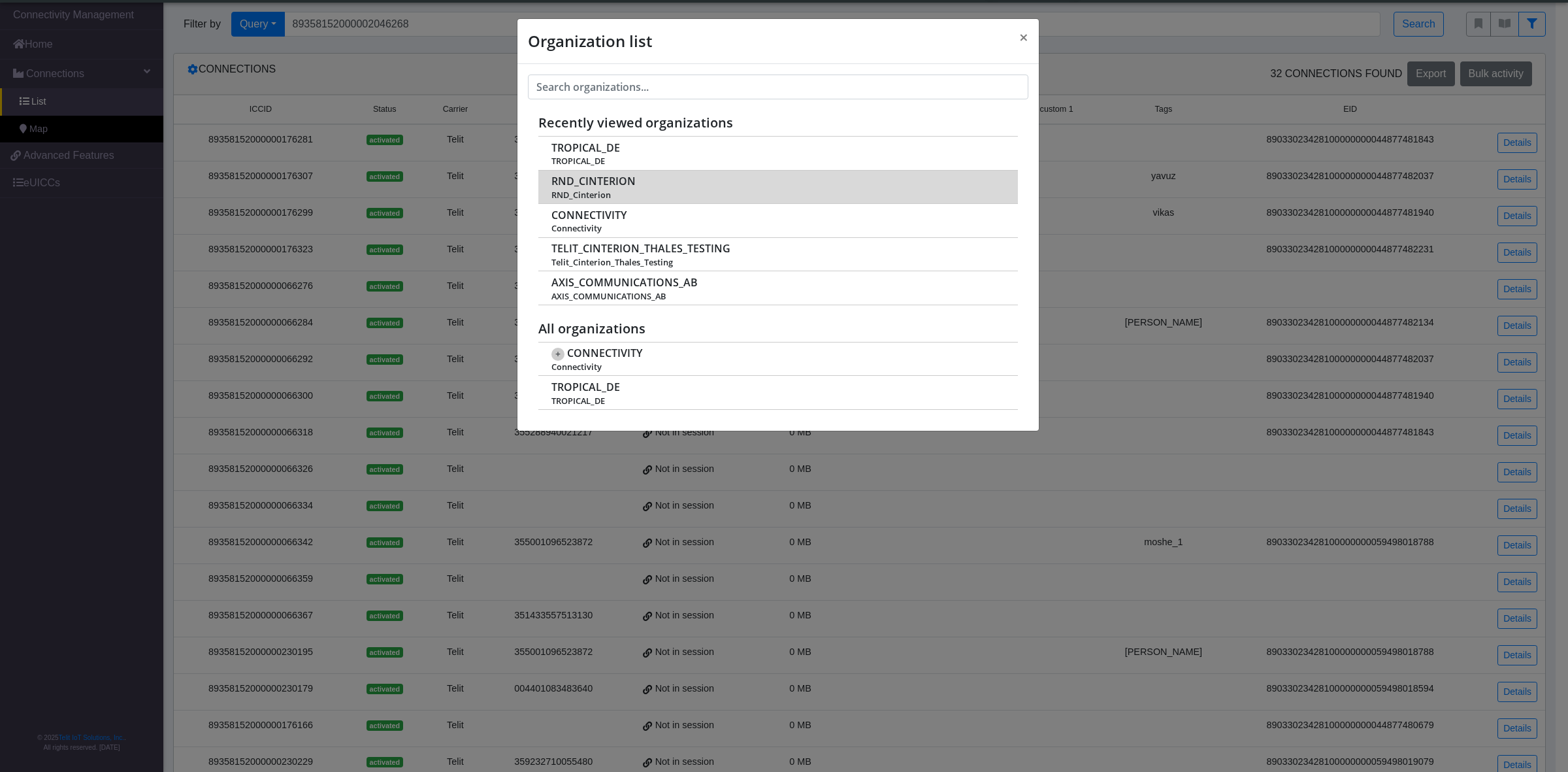
click at [575, 181] on span "RND_CINTERION" at bounding box center [593, 181] width 84 height 13
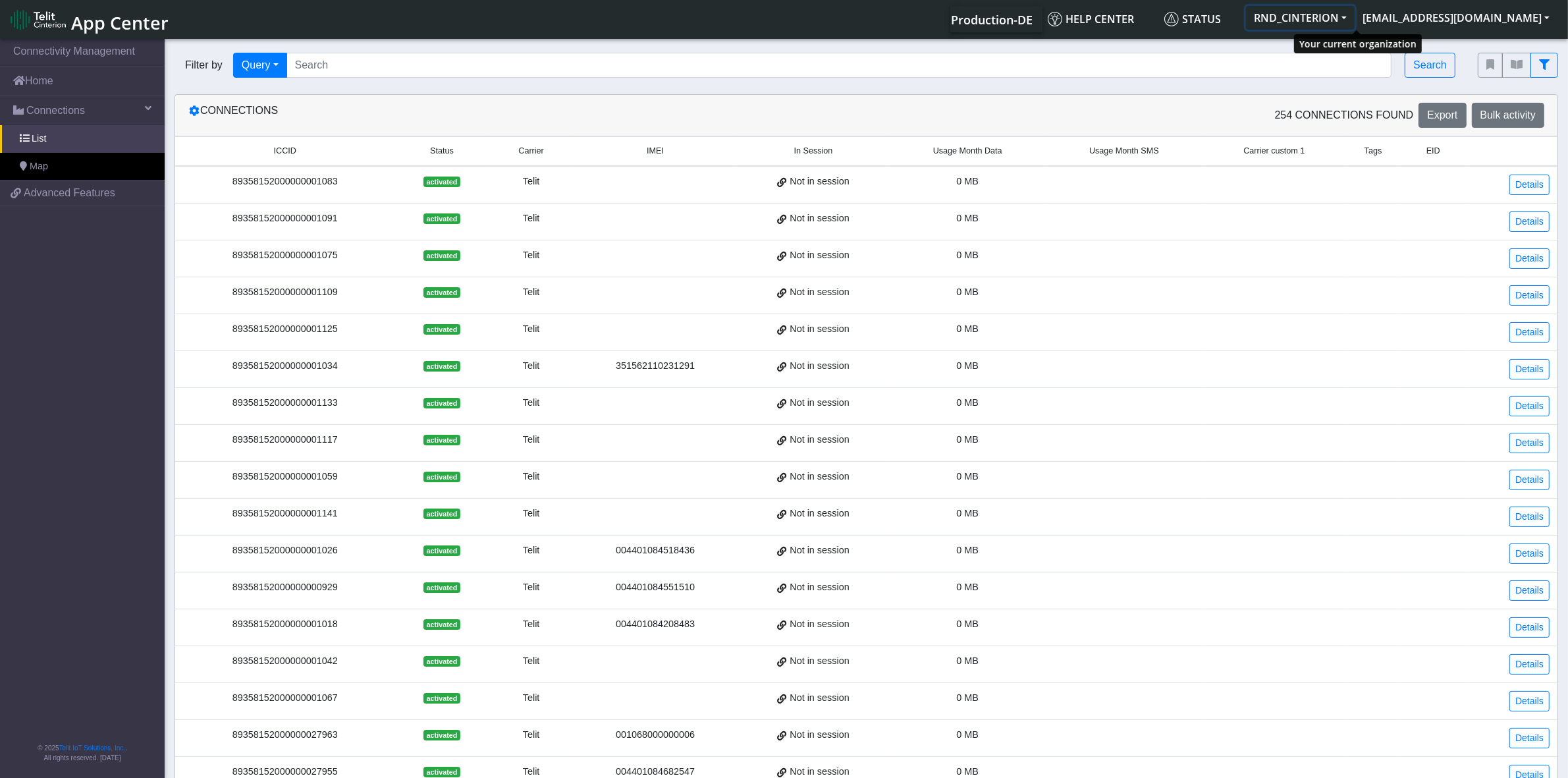
click at [1355, 18] on button "RND_CINTERION" at bounding box center [1300, 18] width 109 height 24
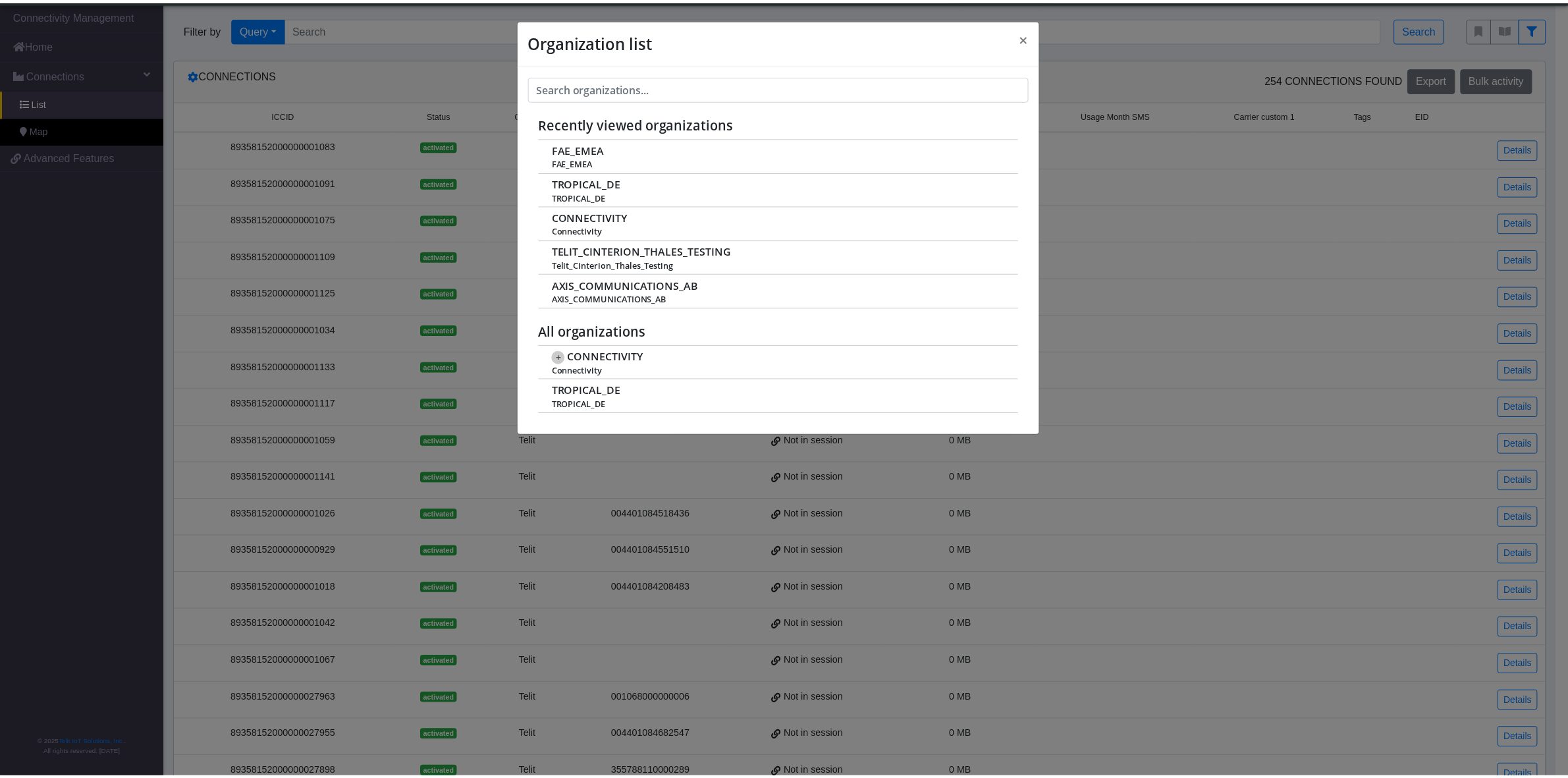
scroll to position [4, 0]
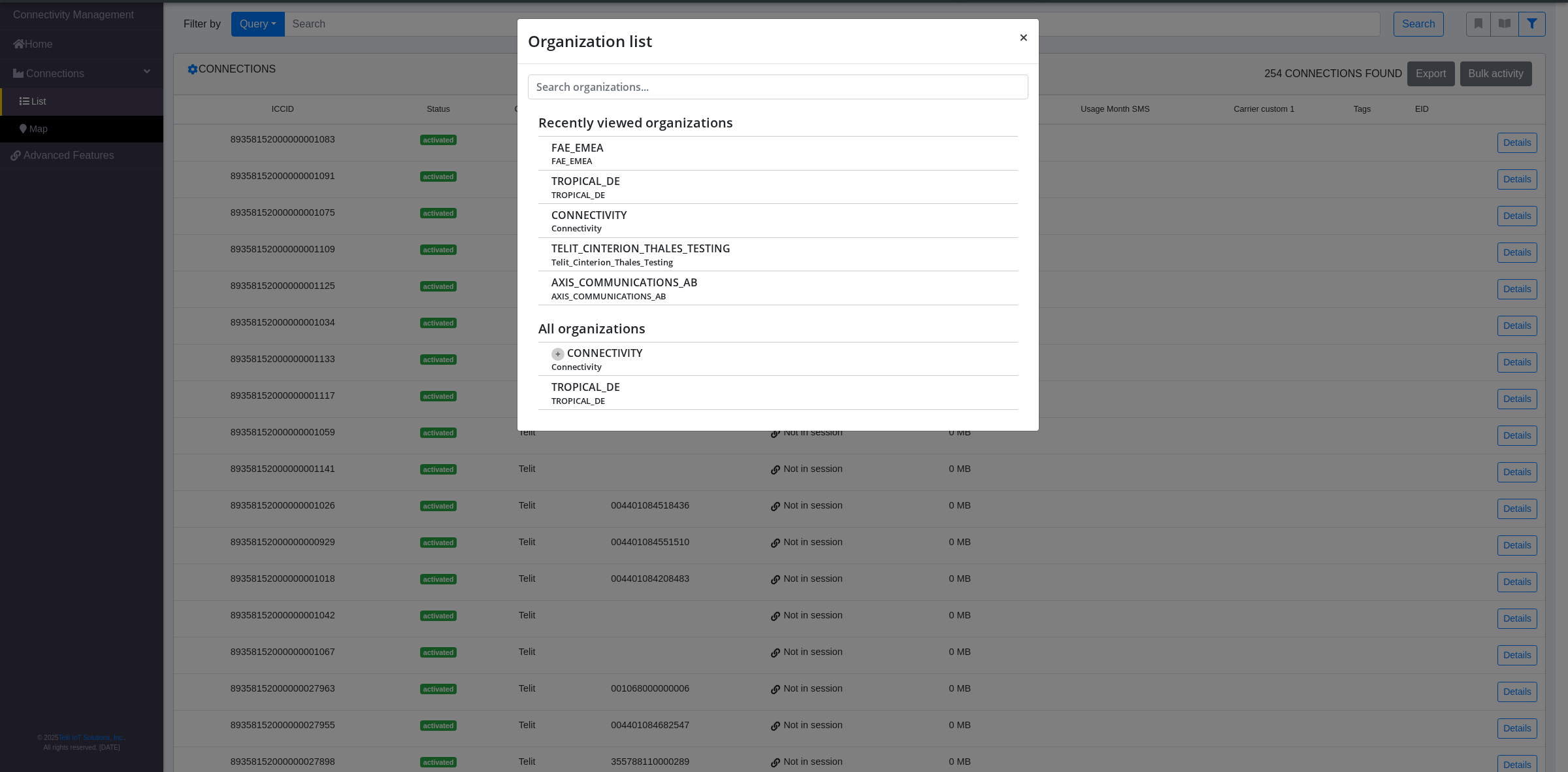
click at [1021, 34] on span "×" at bounding box center [1024, 37] width 9 height 22
